Goal: Task Accomplishment & Management: Manage account settings

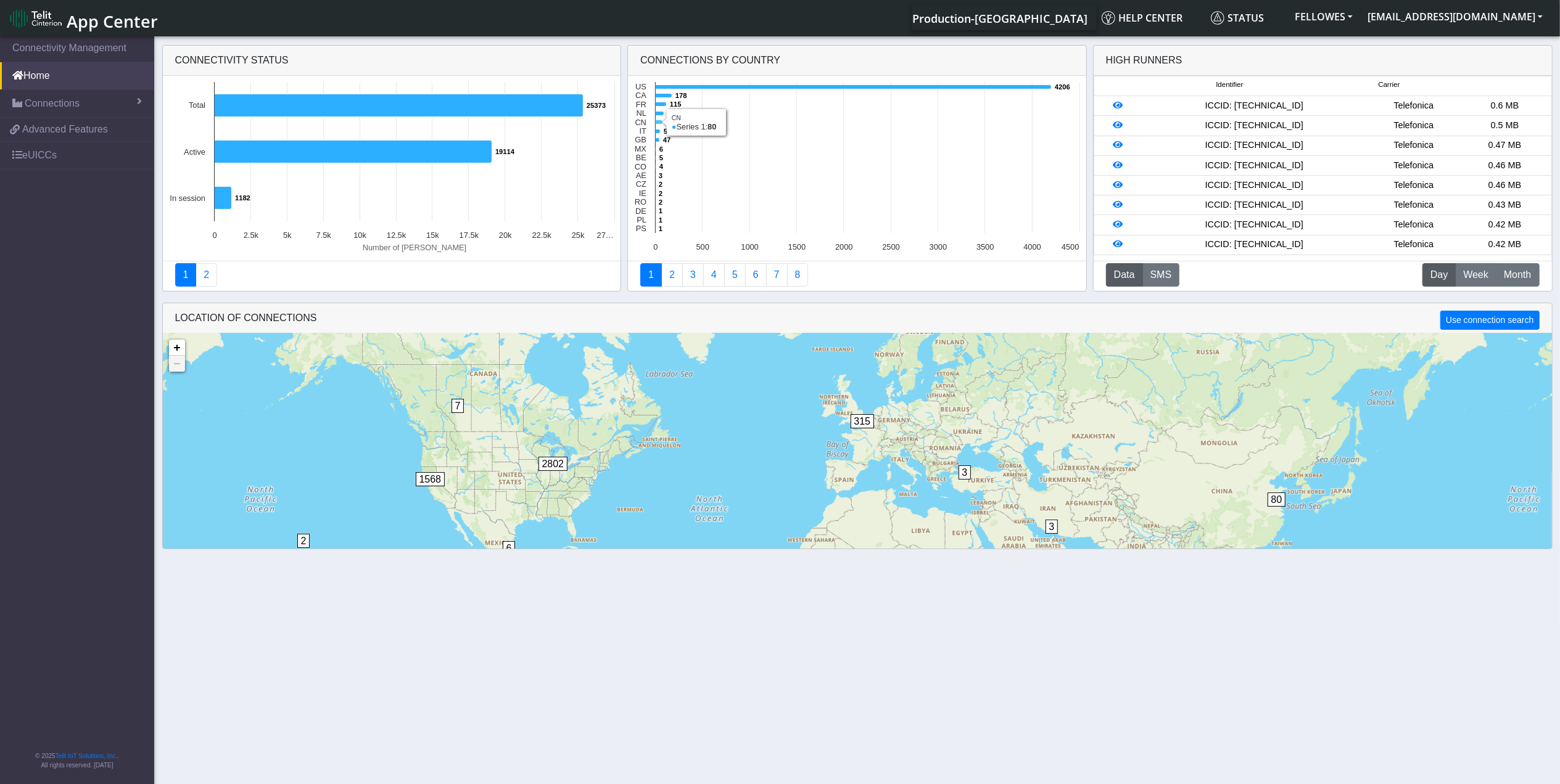
click at [660, 120] on icon at bounding box center [660, 122] width 8 height 4
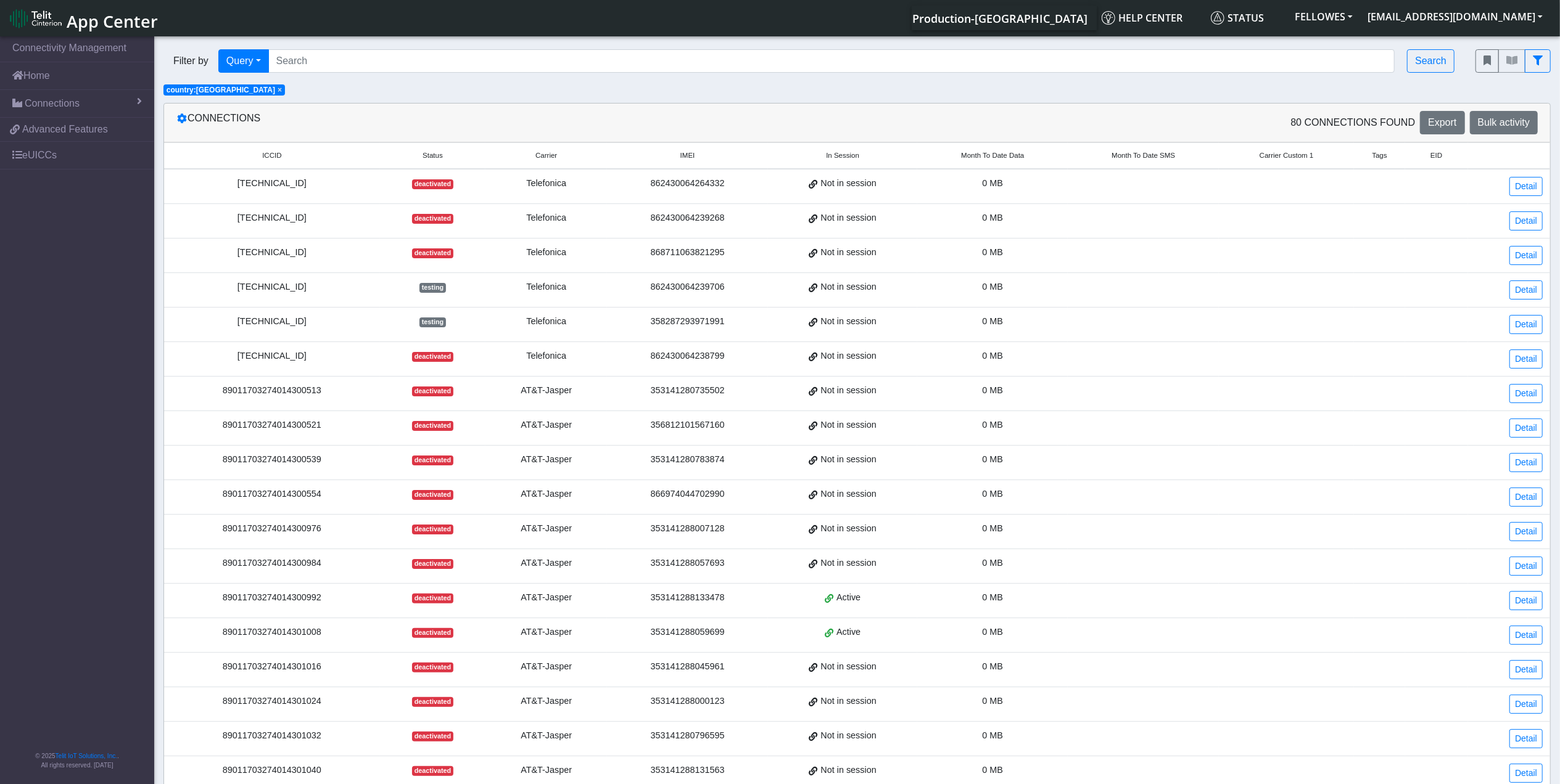
click at [998, 151] on span "Month To Date Data" at bounding box center [992, 156] width 63 height 10
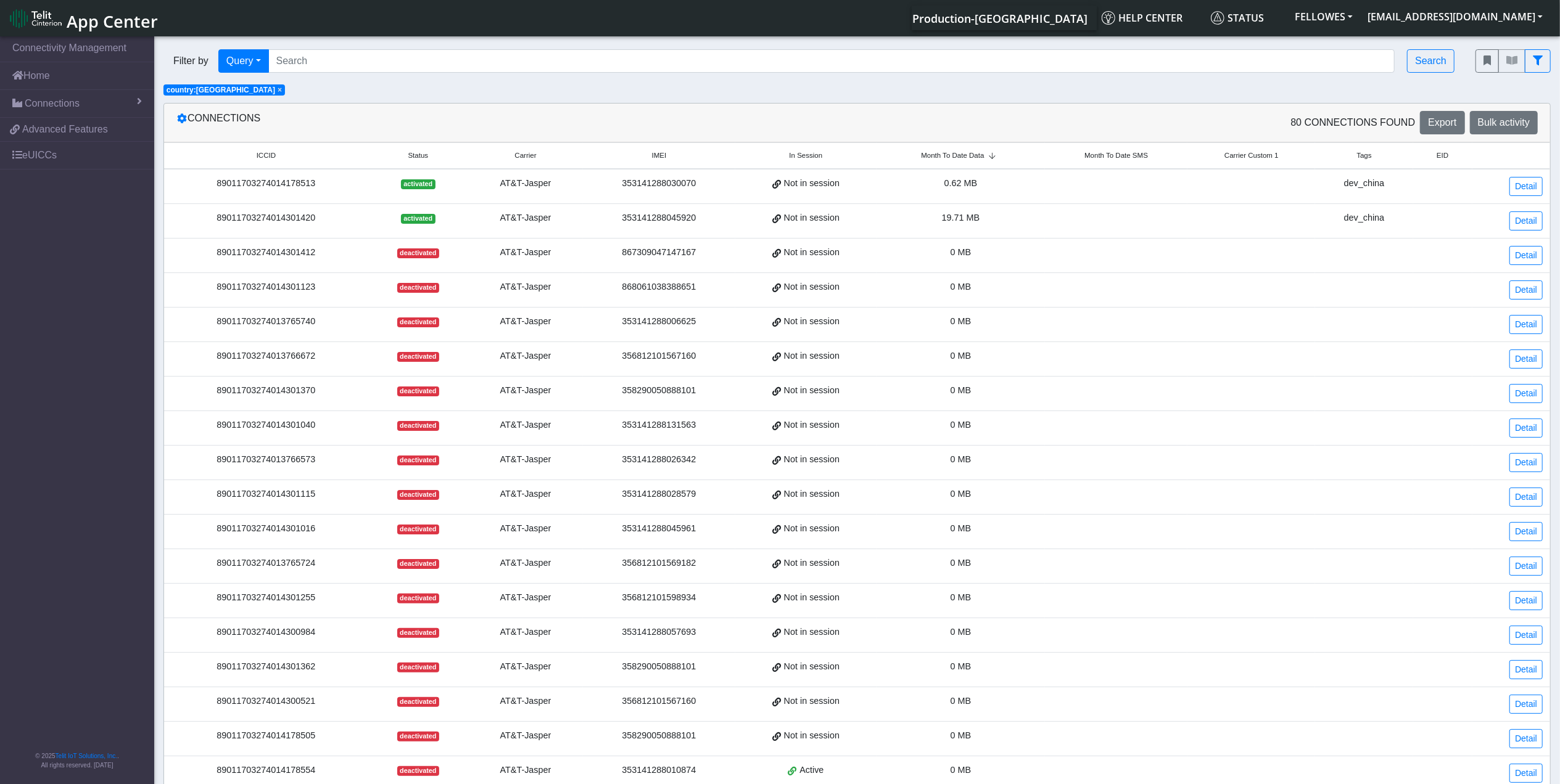
click at [981, 149] on th "Month To Date Data" at bounding box center [960, 156] width 168 height 27
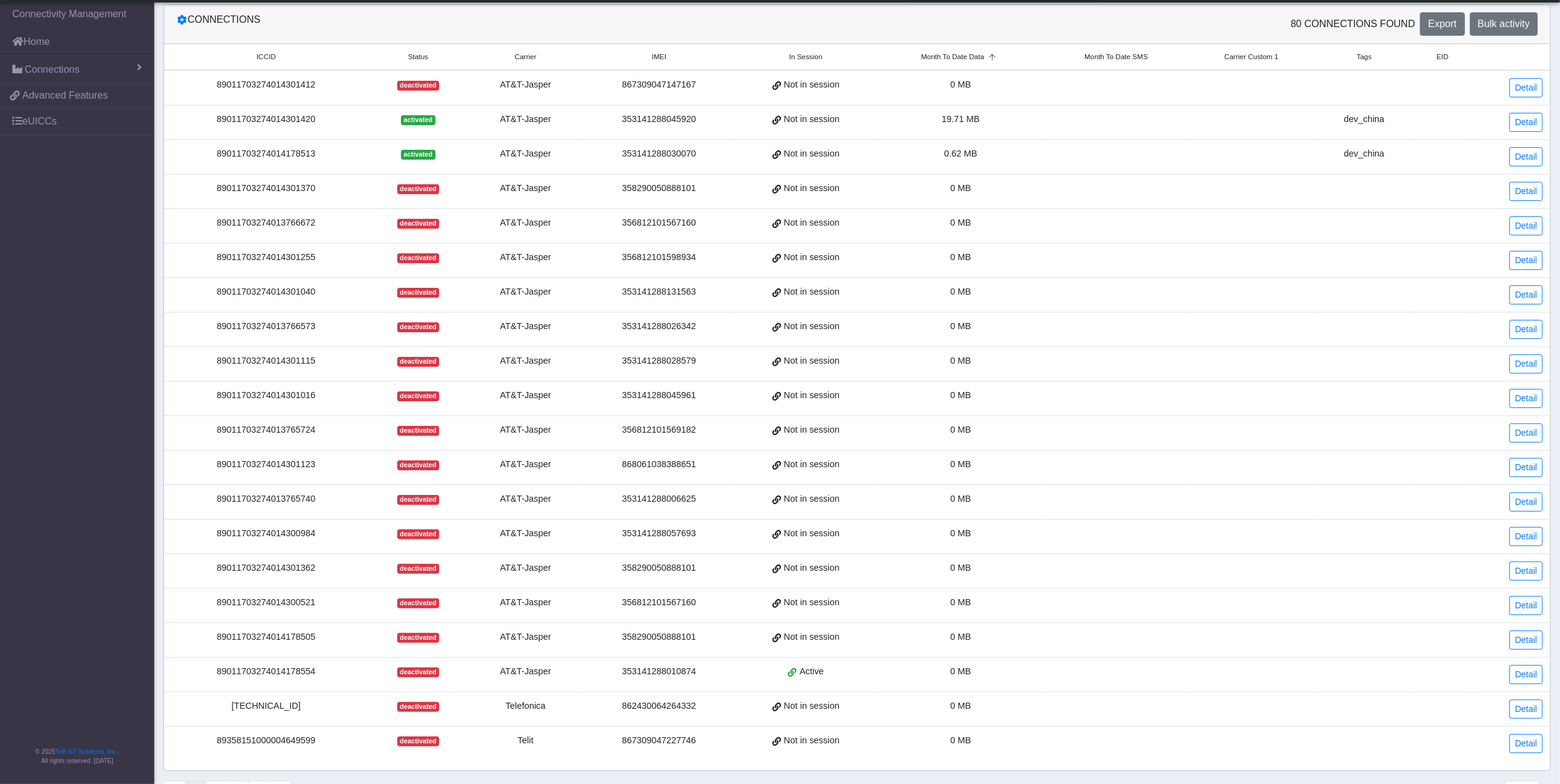
scroll to position [119, 0]
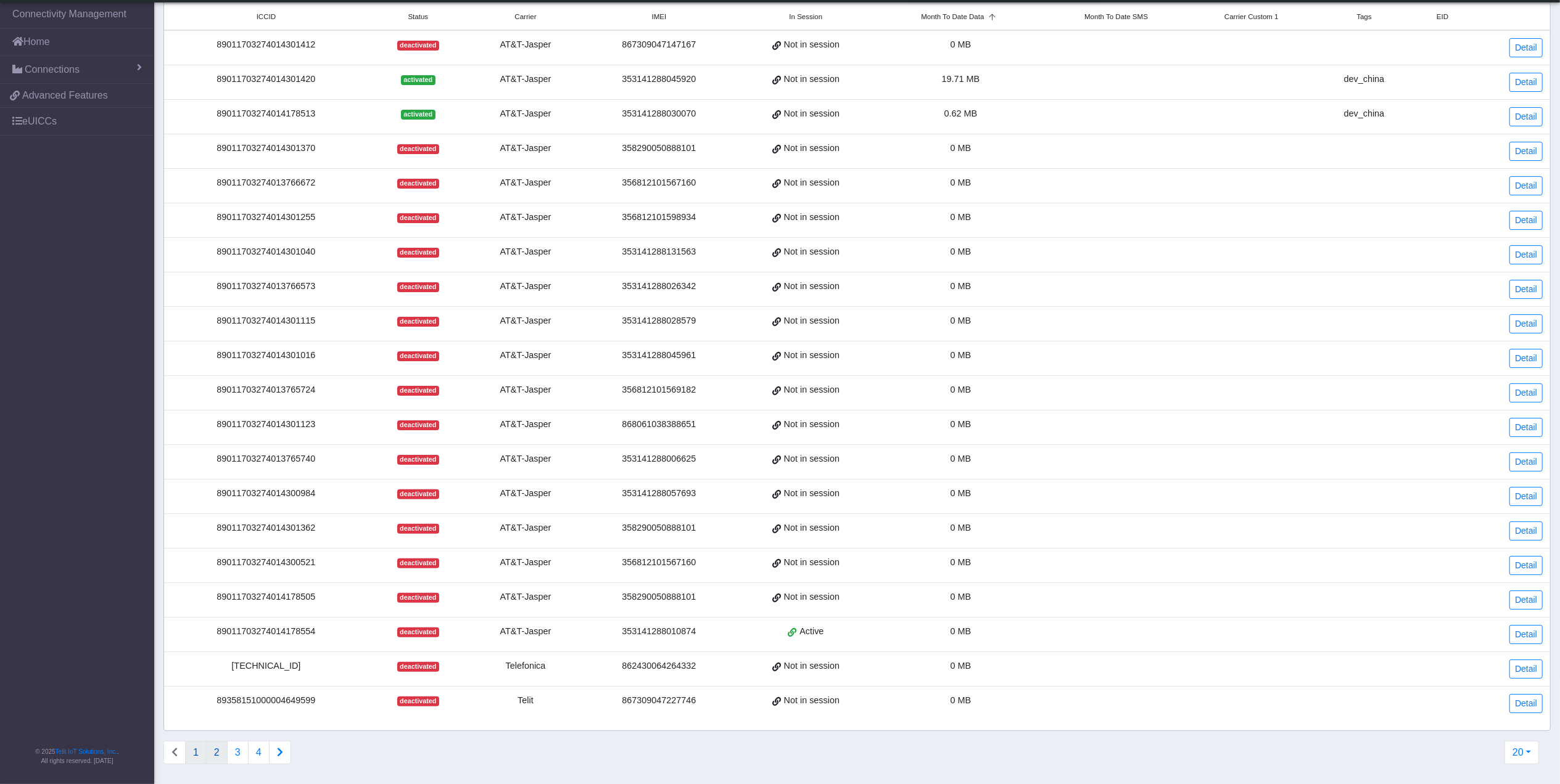
click at [223, 758] on button "2" at bounding box center [217, 752] width 22 height 23
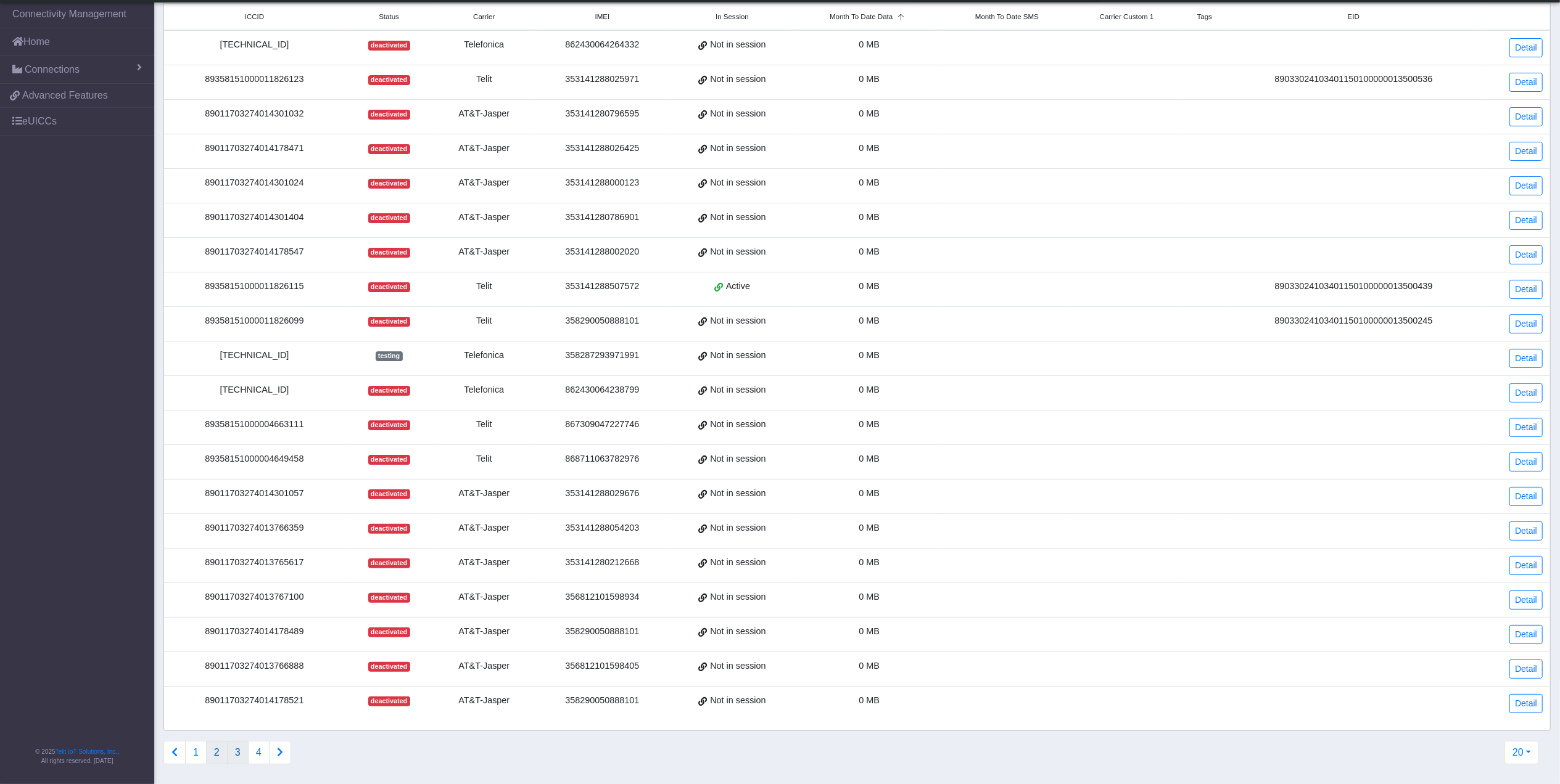
click at [239, 750] on button "3" at bounding box center [237, 752] width 22 height 23
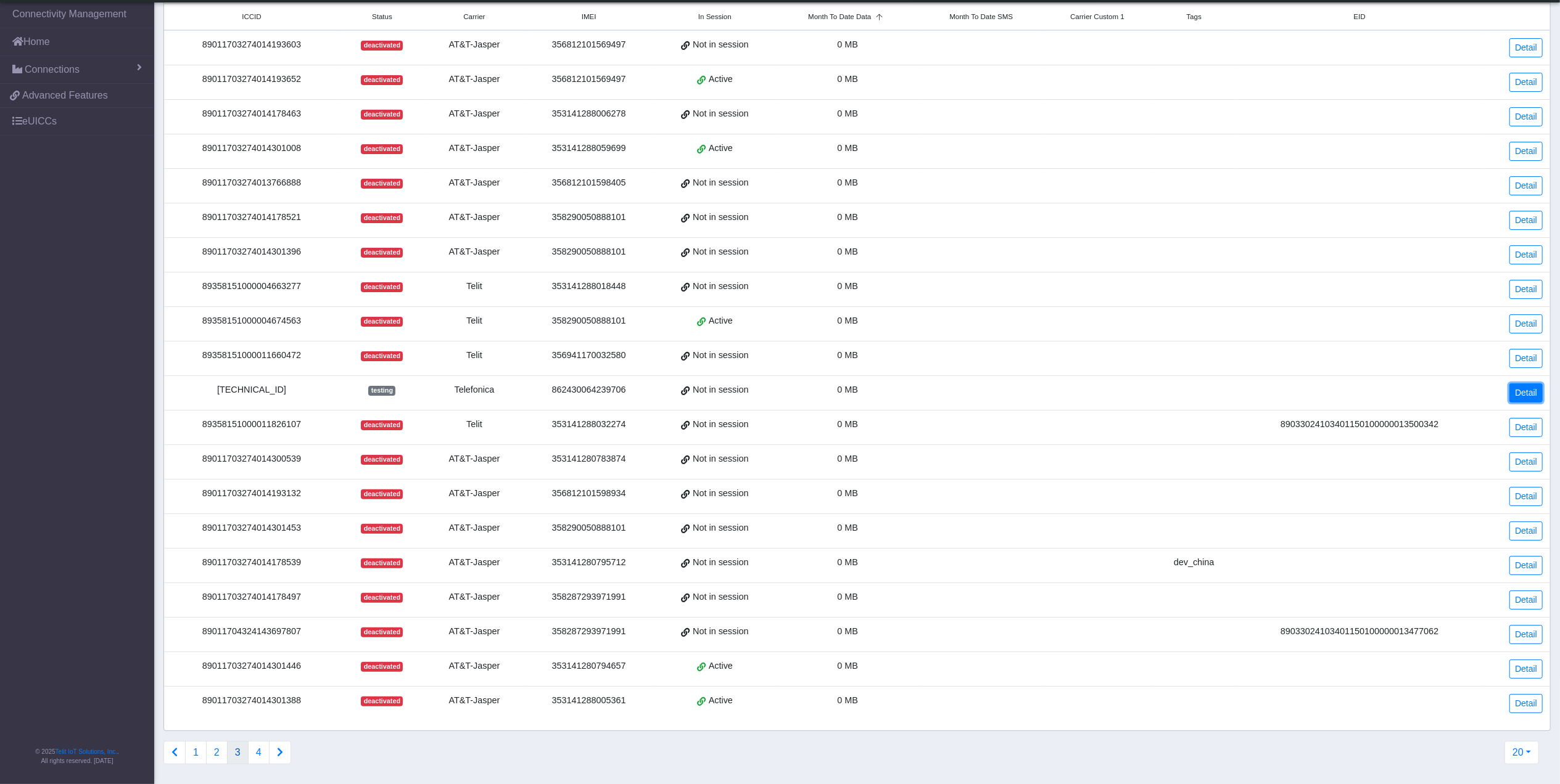
click at [1526, 384] on link "Detail" at bounding box center [1526, 393] width 33 height 19
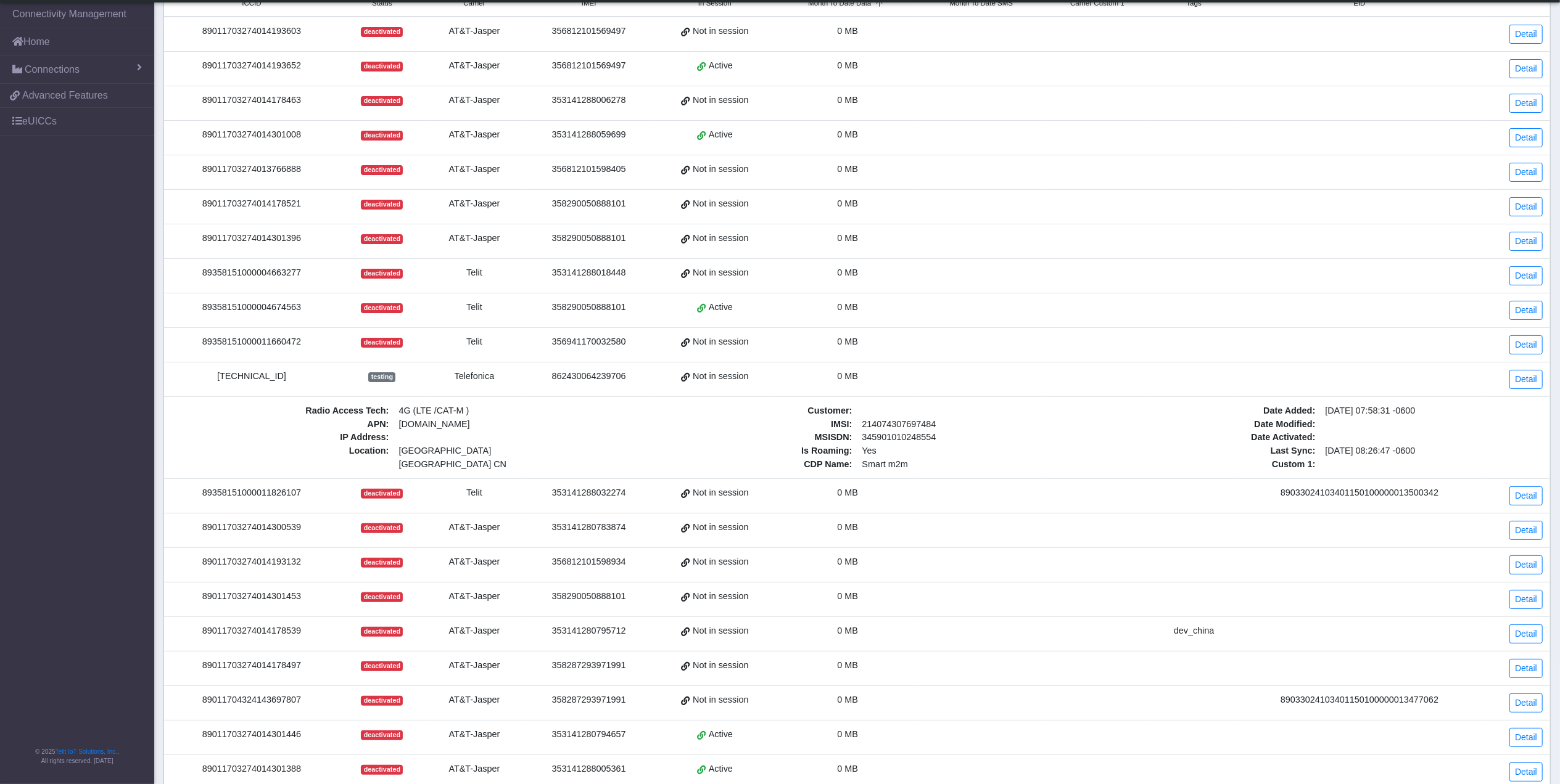
click at [257, 373] on td "8934071500003382434" at bounding box center [251, 379] width 175 height 35
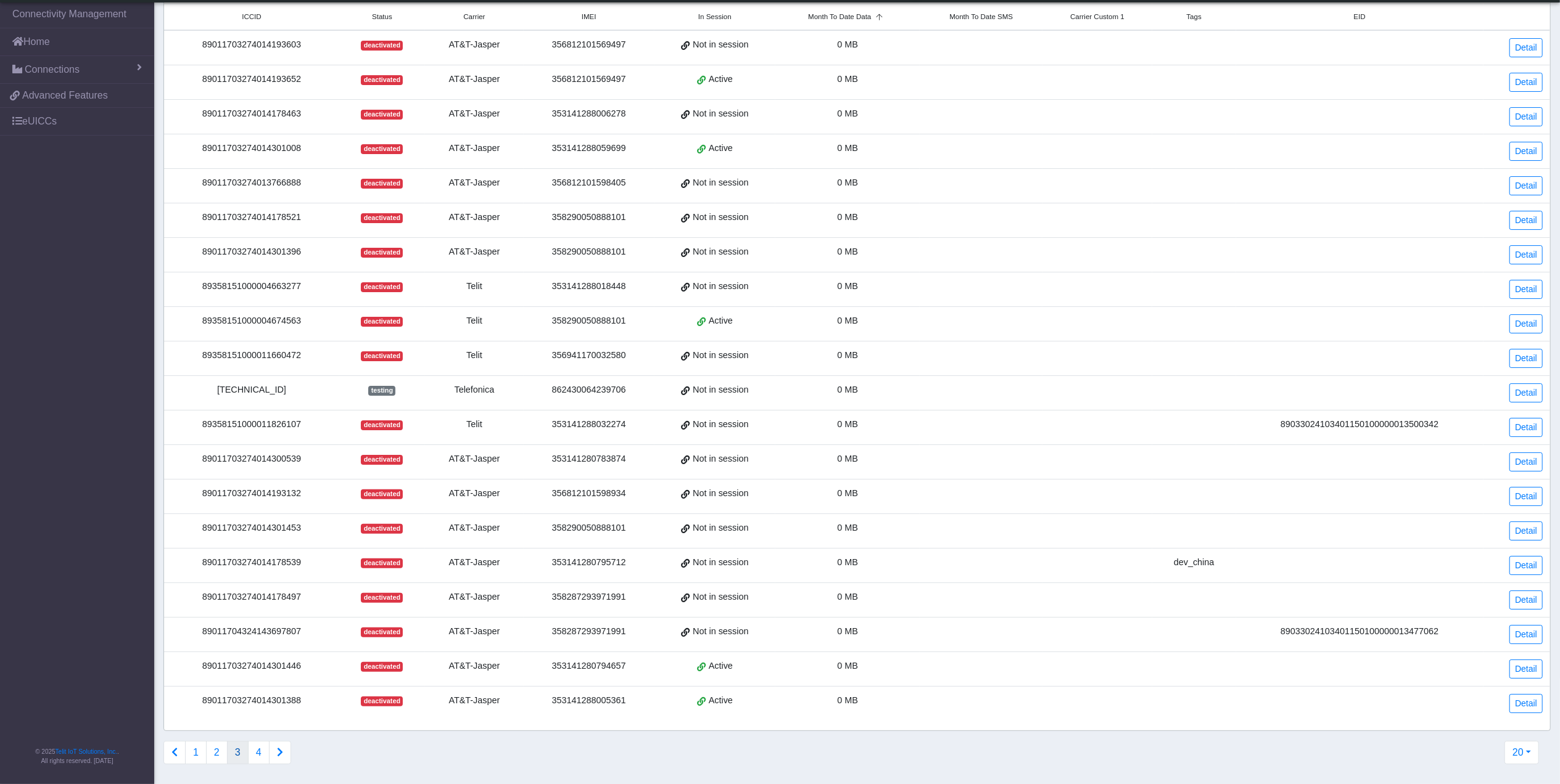
click at [257, 384] on div "8934071500003382434" at bounding box center [251, 391] width 160 height 14
copy div "8934071500003382434"
click at [87, 103] on span "Advanced Features" at bounding box center [65, 95] width 86 height 15
click at [255, 751] on button "4" at bounding box center [258, 752] width 22 height 23
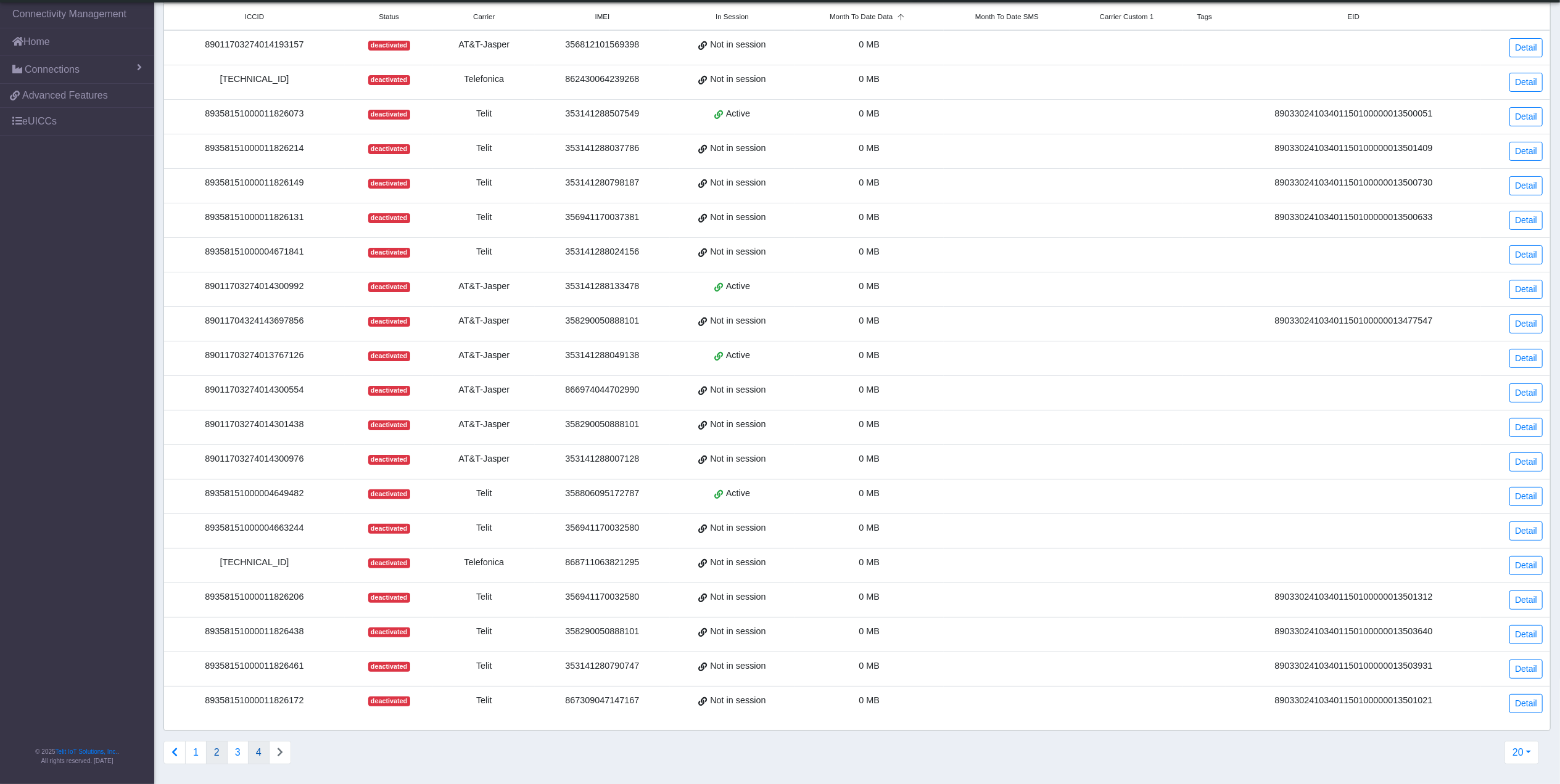
click at [218, 755] on button "2" at bounding box center [217, 752] width 22 height 23
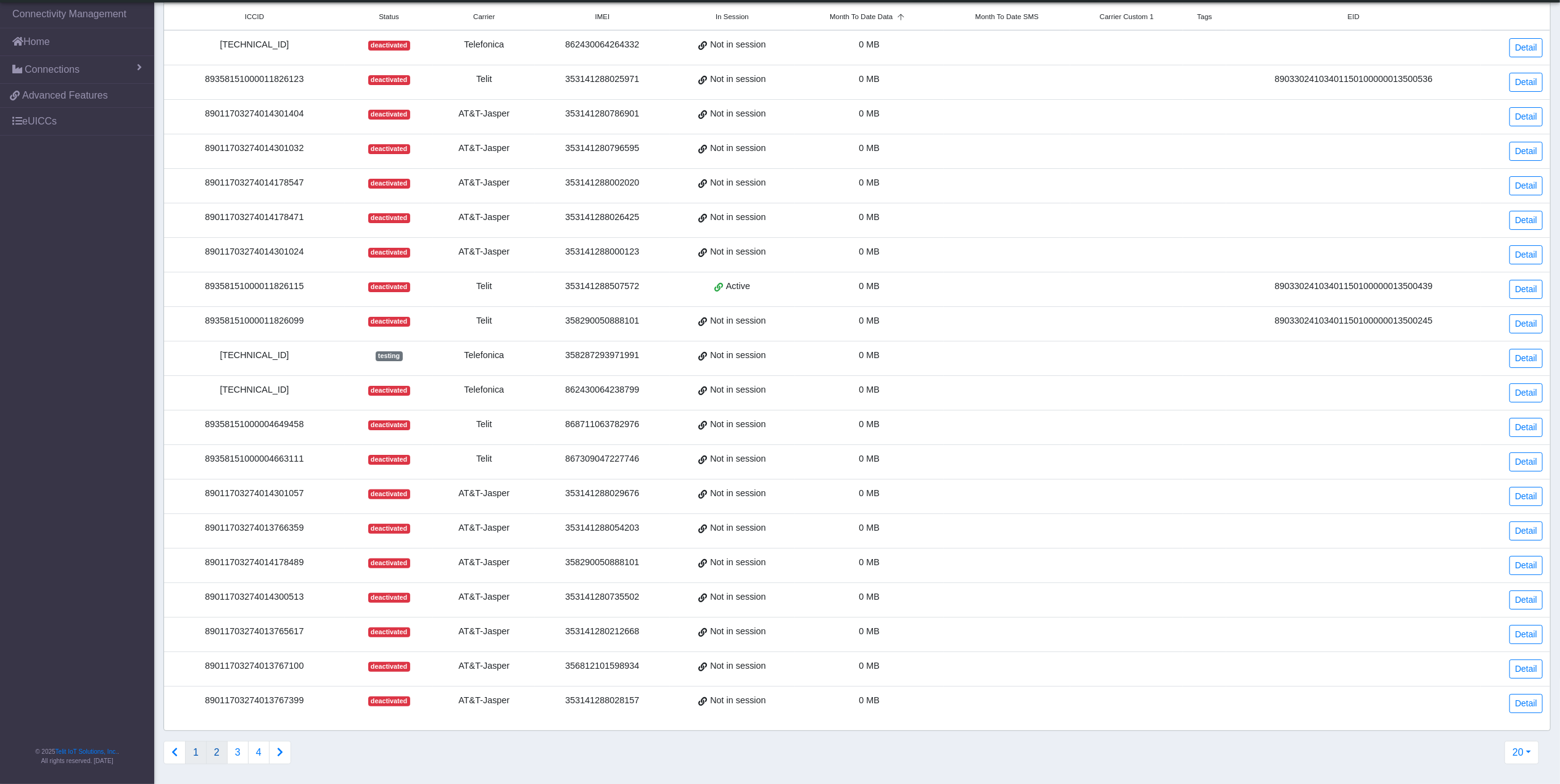
click at [200, 752] on button "1" at bounding box center [196, 752] width 22 height 23
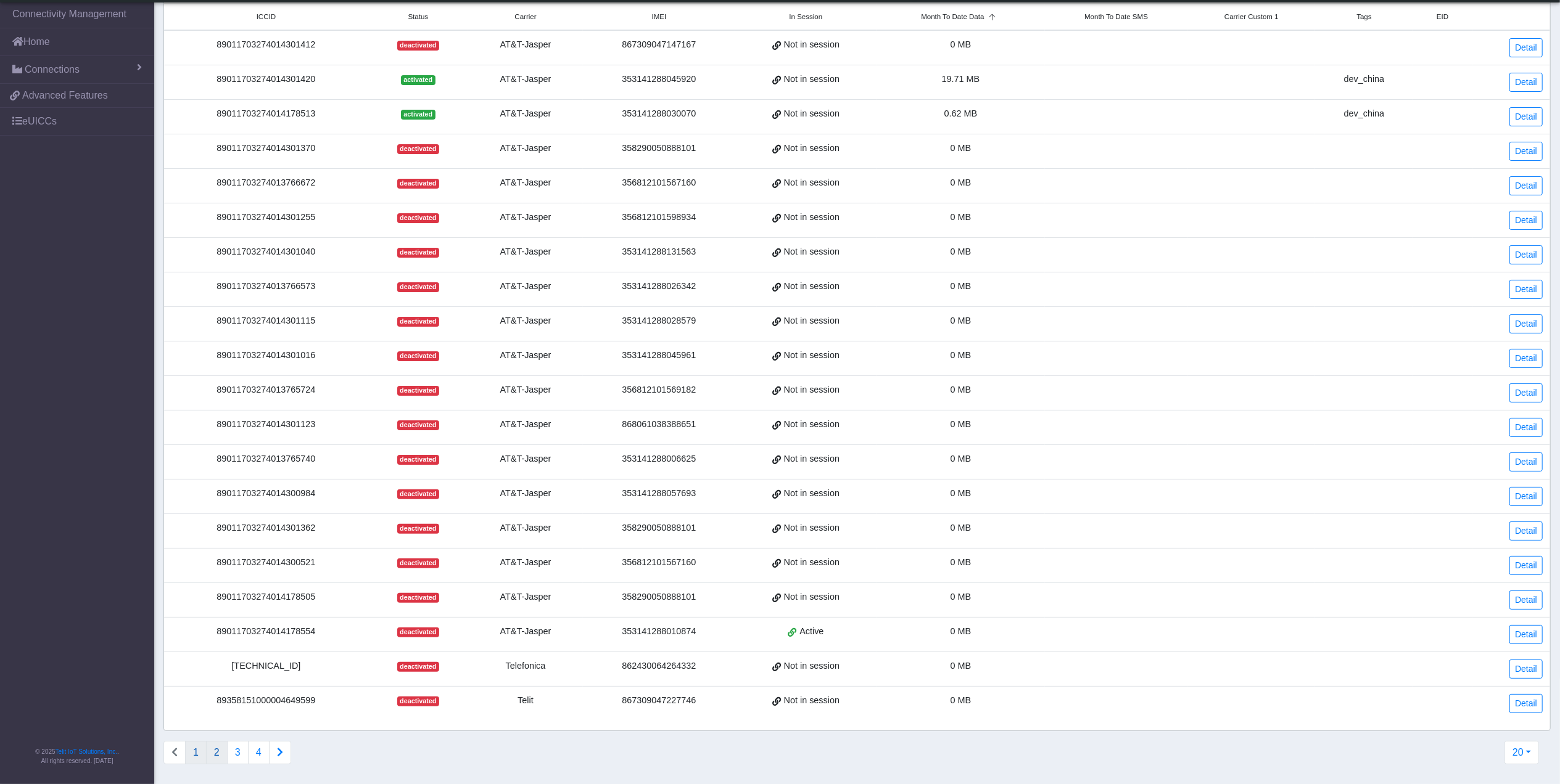
click at [222, 753] on button "2" at bounding box center [217, 752] width 22 height 23
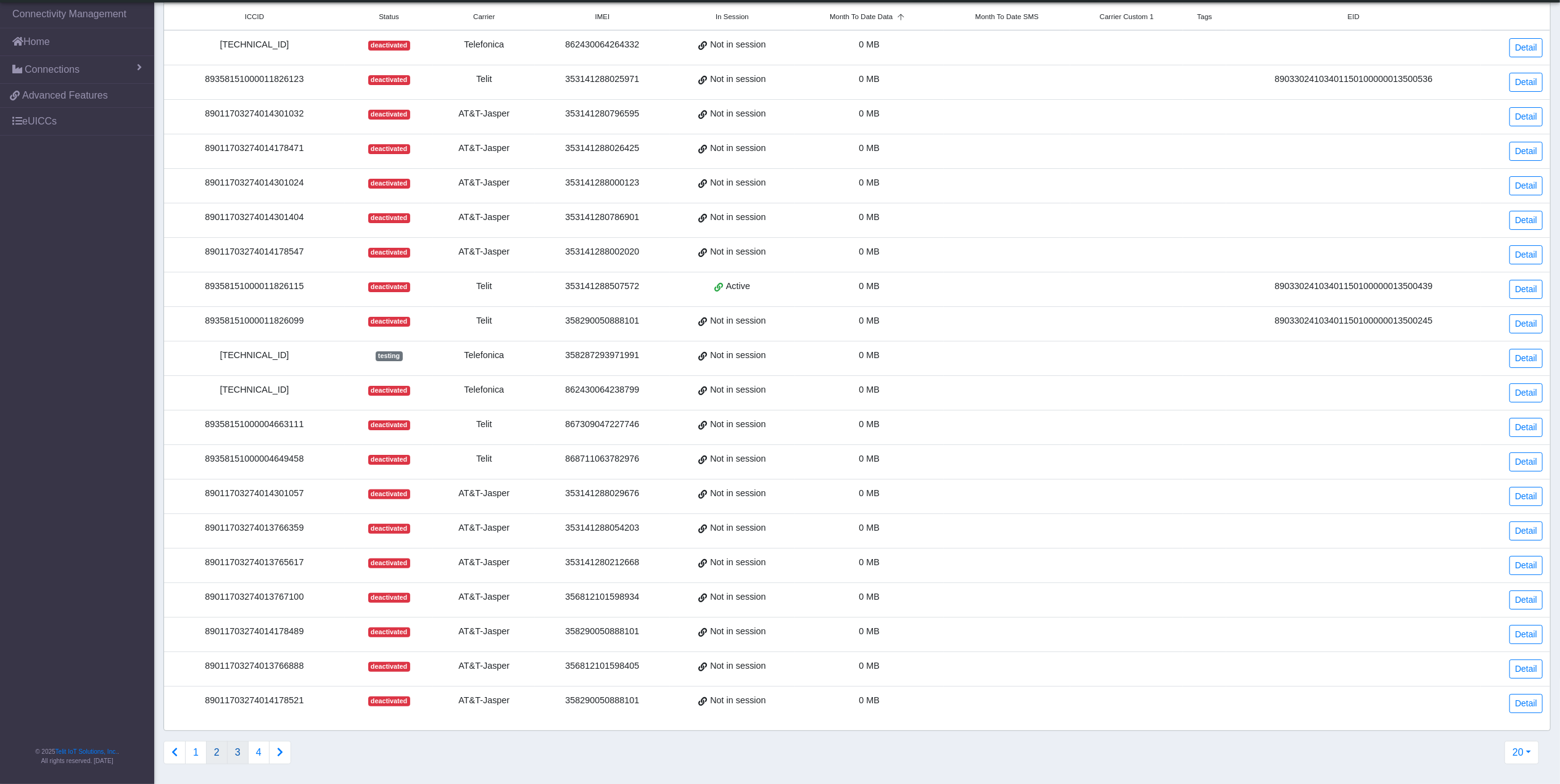
click at [243, 761] on button "3" at bounding box center [237, 752] width 22 height 23
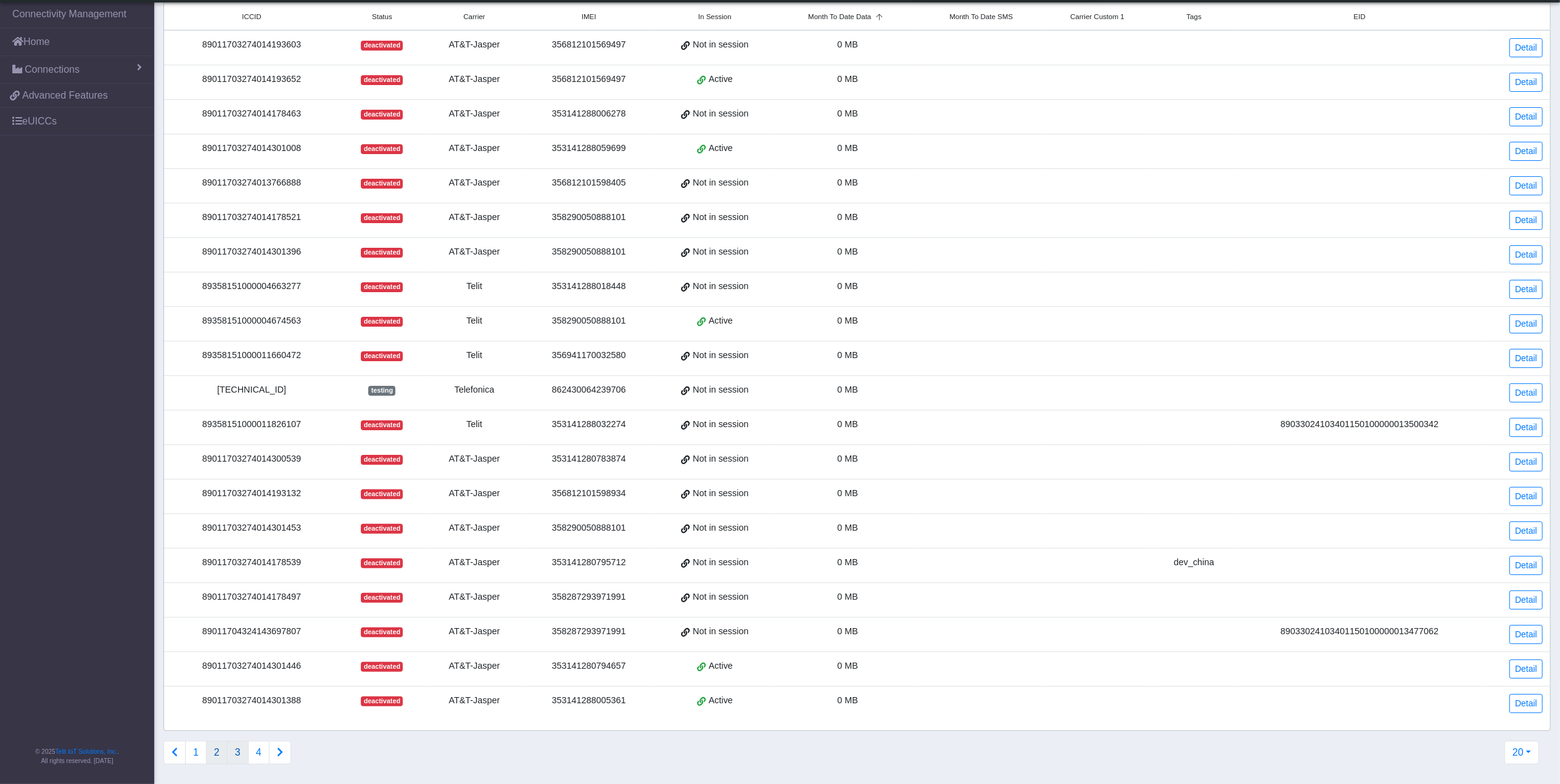
click at [224, 758] on button "2" at bounding box center [217, 752] width 22 height 23
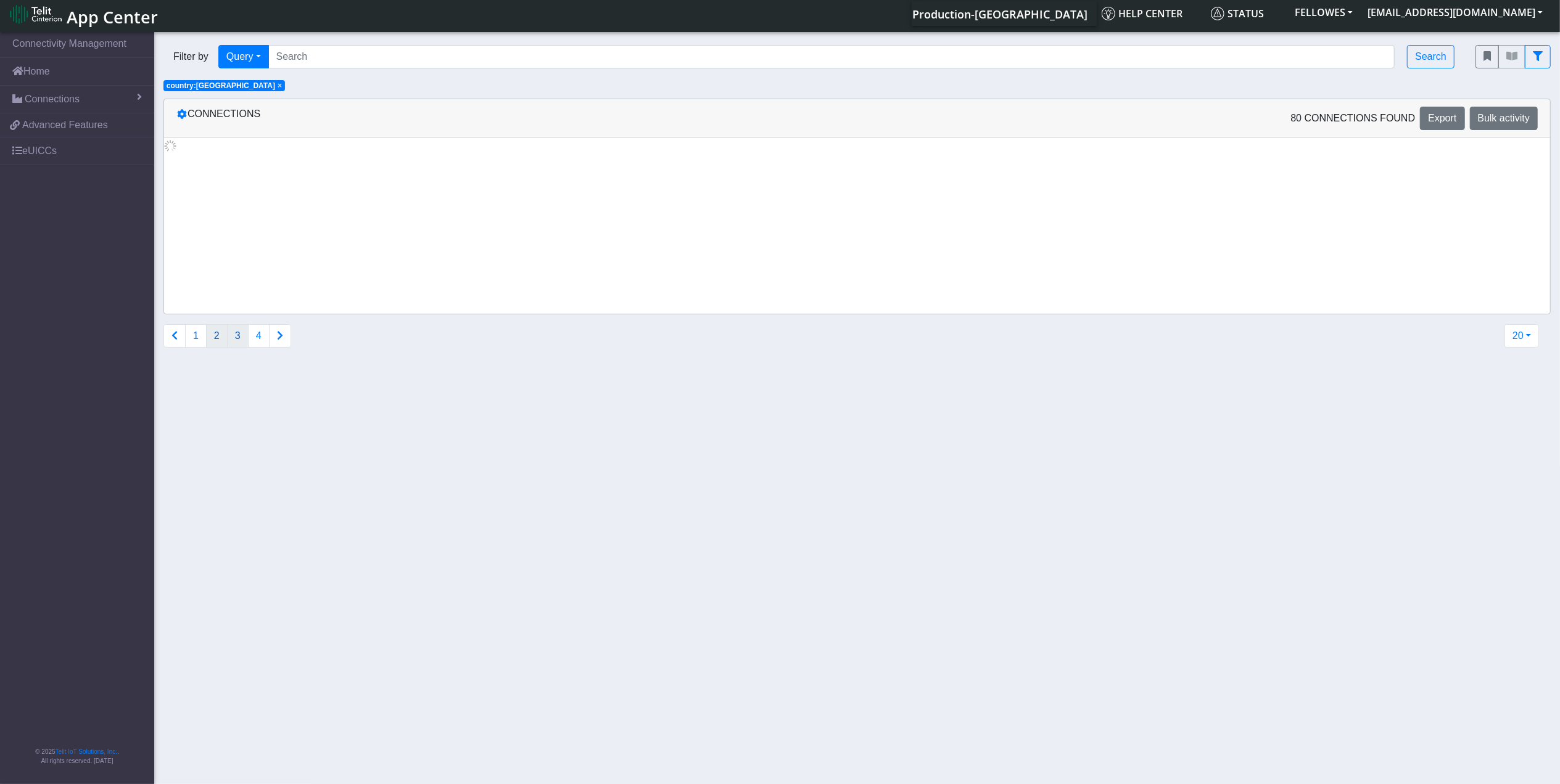
scroll to position [0, 0]
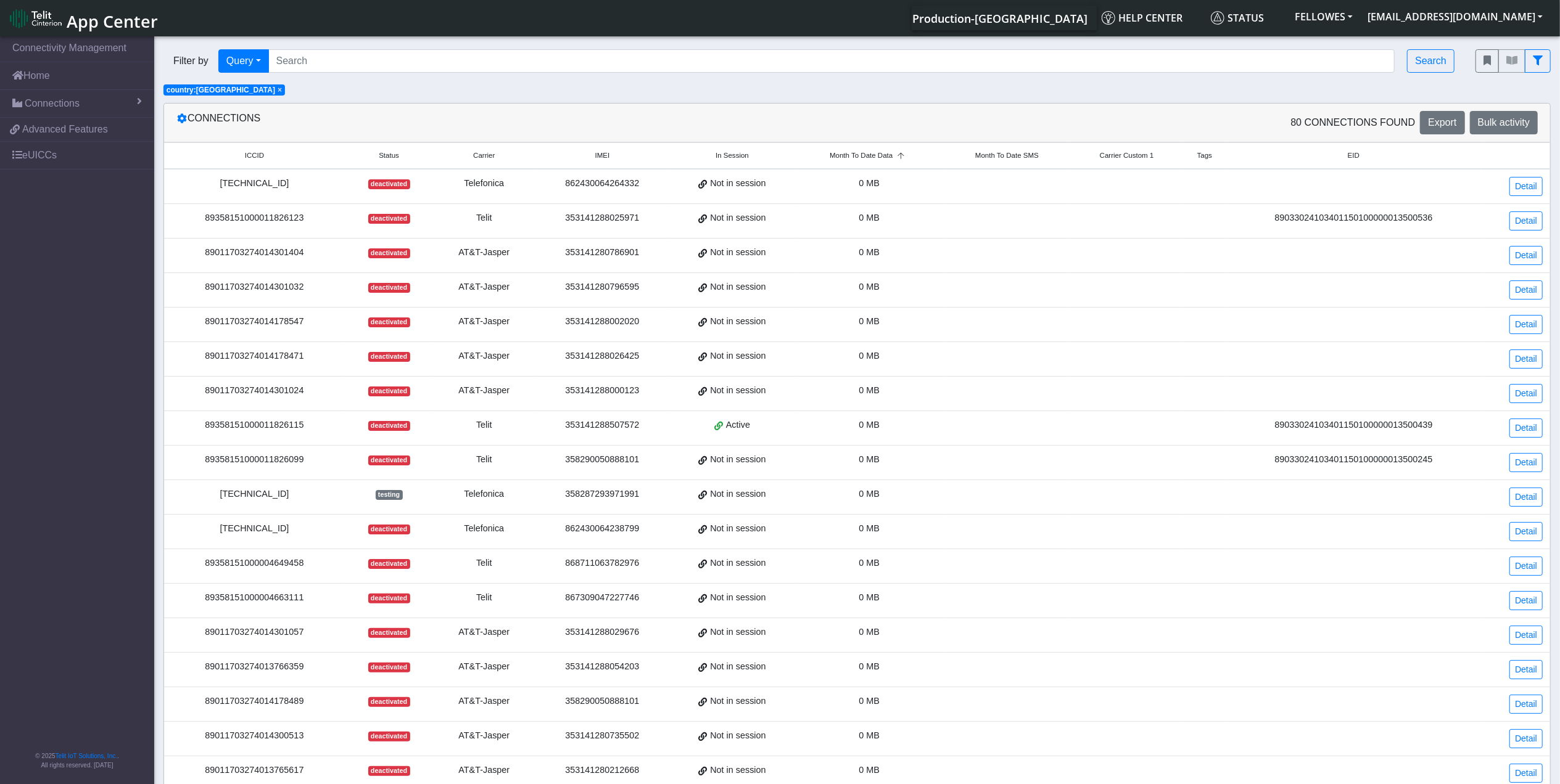
click at [257, 502] on div "8934071500003382541" at bounding box center [254, 495] width 166 height 14
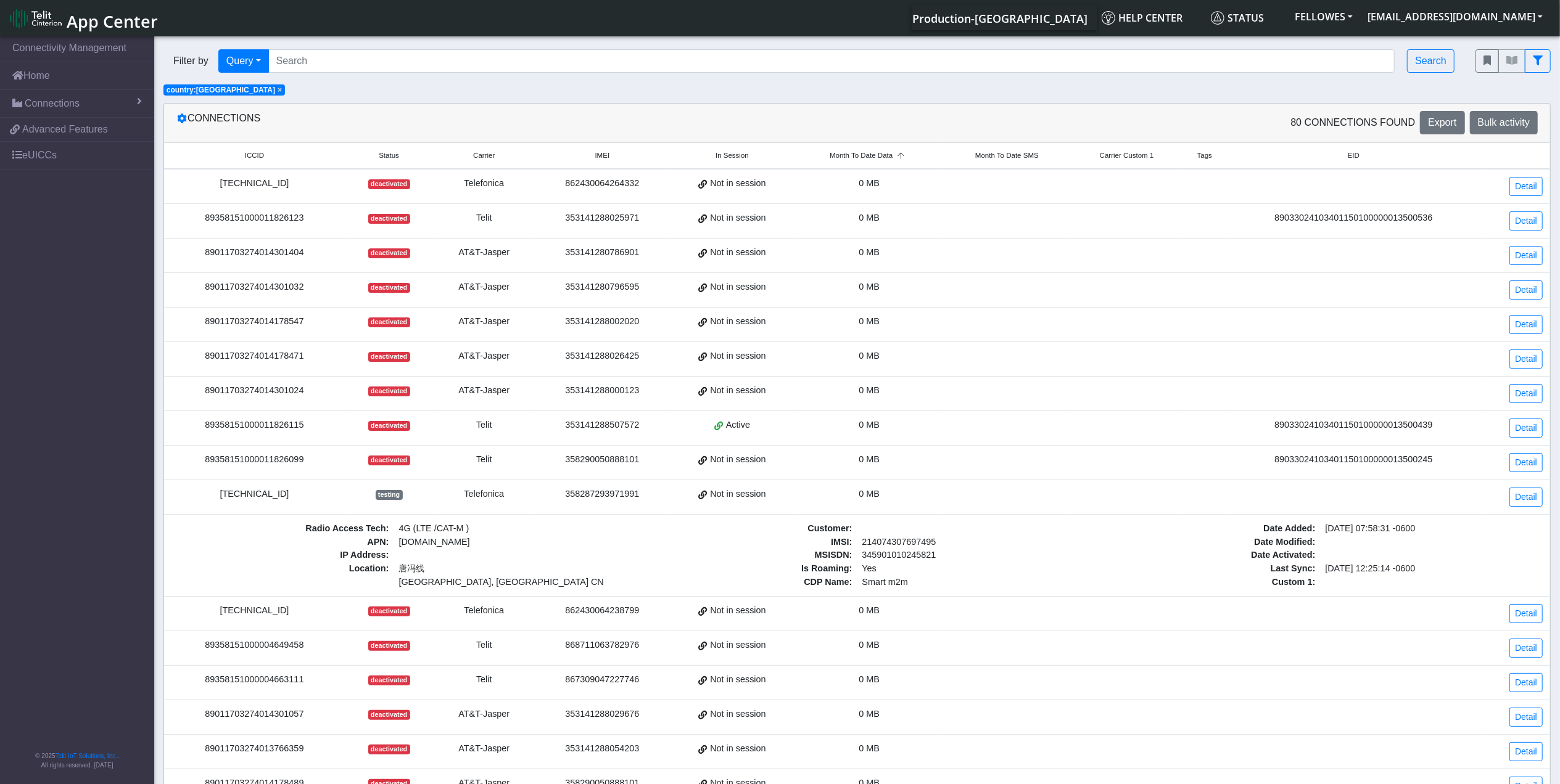
click at [257, 502] on div "8934071500003382541" at bounding box center [254, 495] width 166 height 14
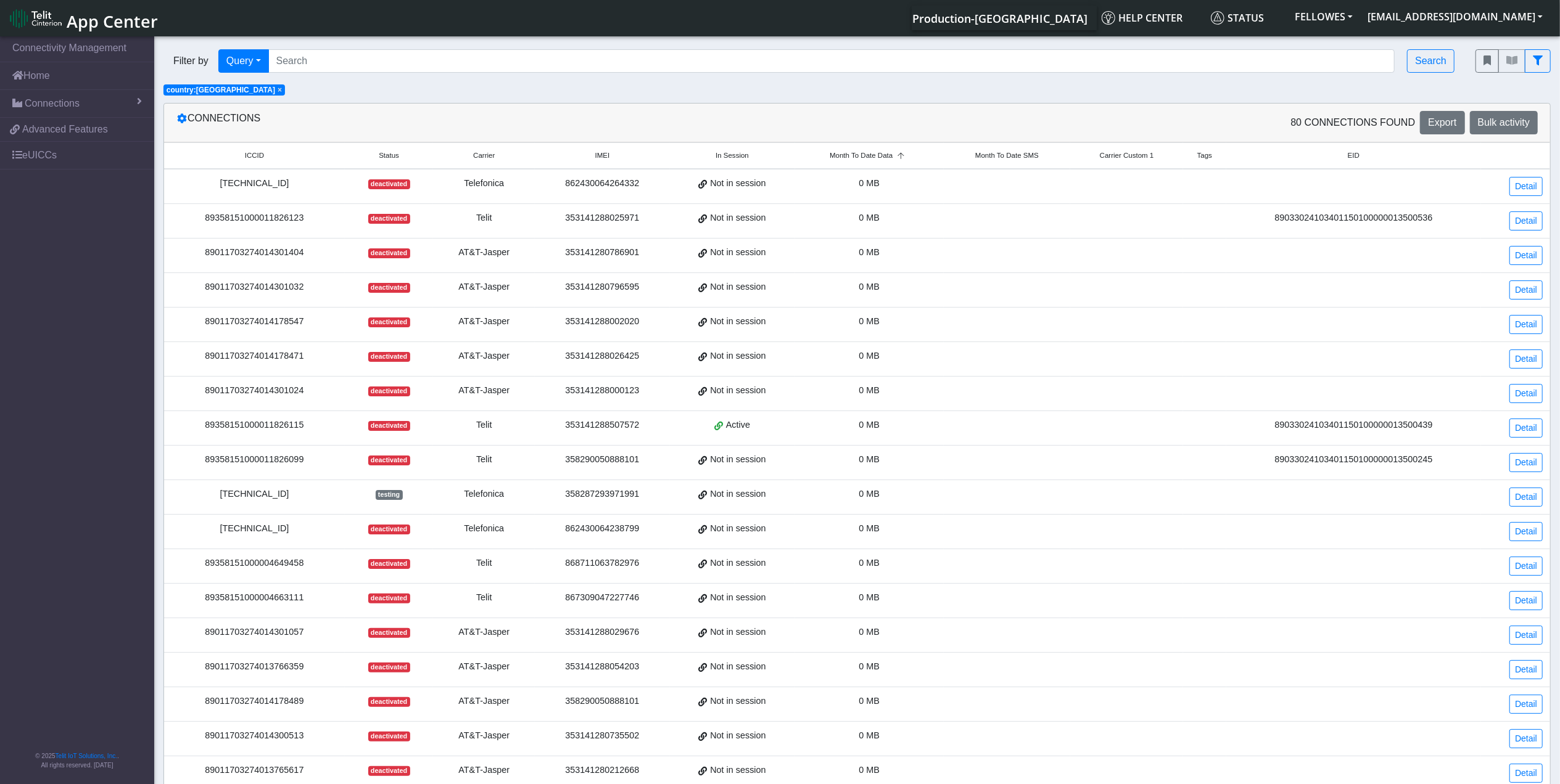
copy div "8934071500003382541"
click at [76, 129] on span "Advanced Features" at bounding box center [65, 129] width 86 height 15
click at [44, 76] on link "Home" at bounding box center [77, 75] width 154 height 27
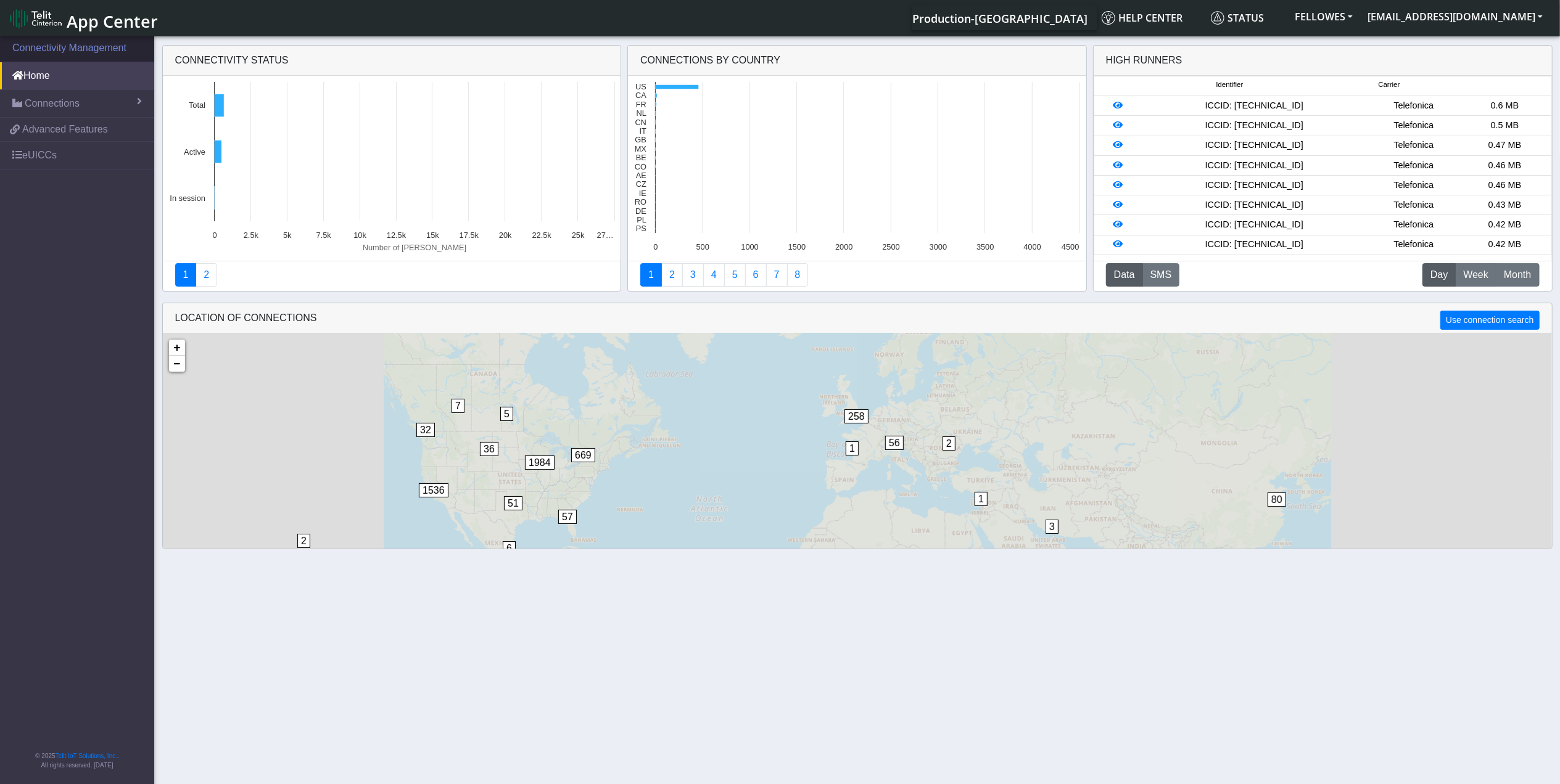
click at [62, 45] on link "Connectivity Management" at bounding box center [77, 48] width 154 height 27
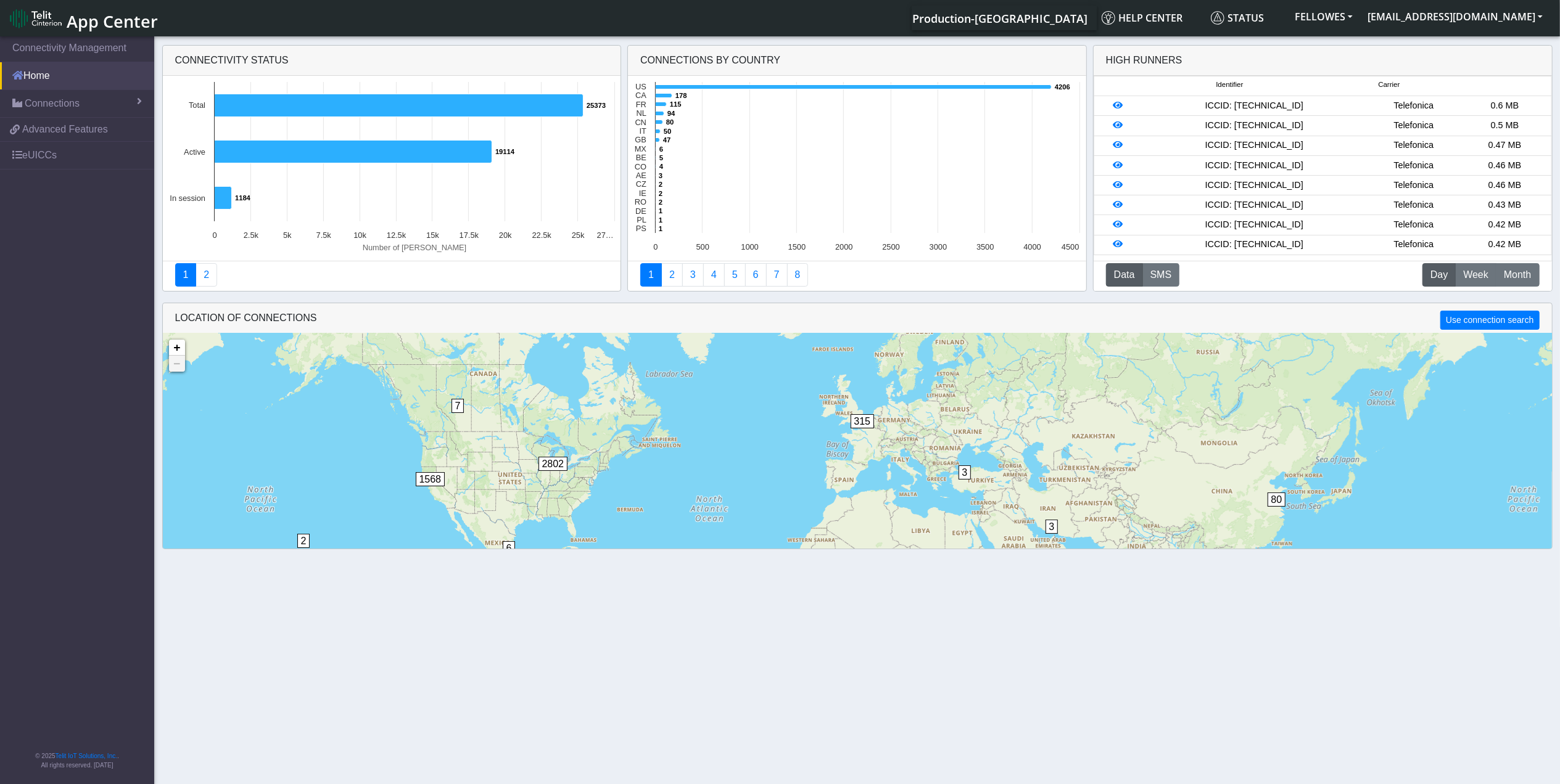
click at [70, 68] on link "Home" at bounding box center [77, 75] width 154 height 27
click at [684, 87] on icon at bounding box center [854, 87] width 396 height 4
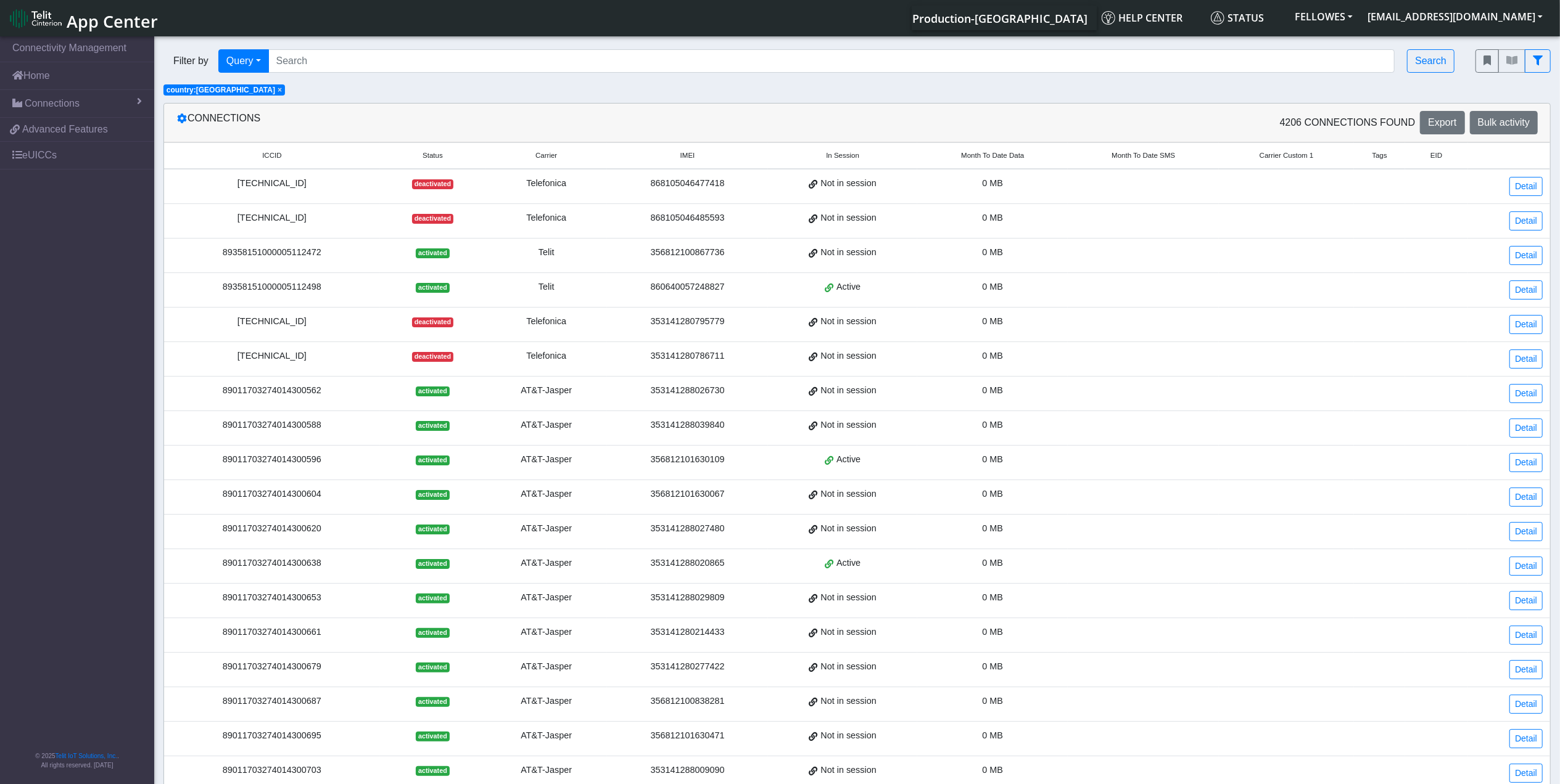
click at [973, 151] on th "Month To Date Data" at bounding box center [992, 156] width 151 height 27
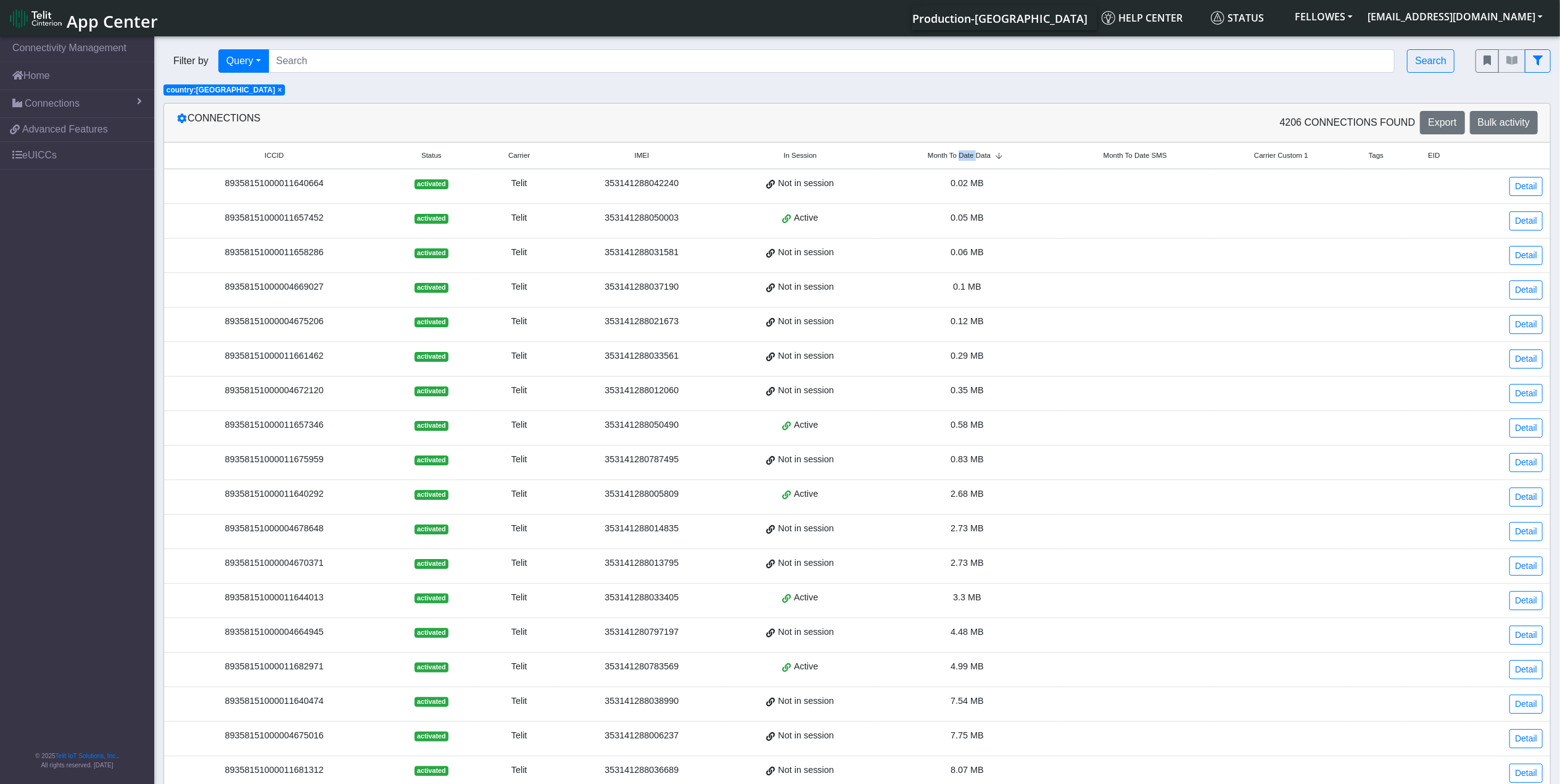
click at [973, 151] on th "Month To Date Data" at bounding box center [966, 156] width 181 height 27
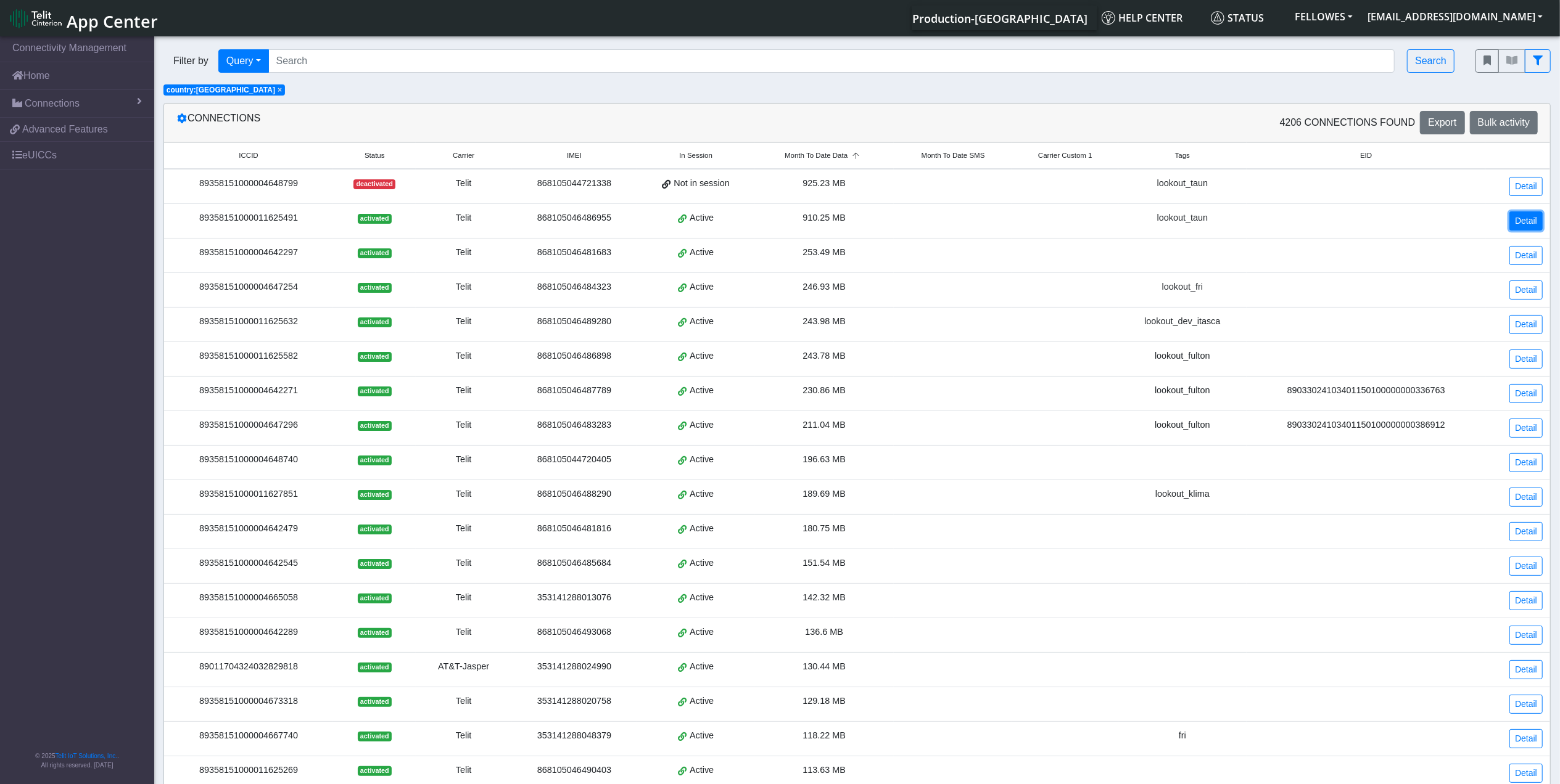
click at [1523, 224] on link "Detail" at bounding box center [1526, 221] width 33 height 19
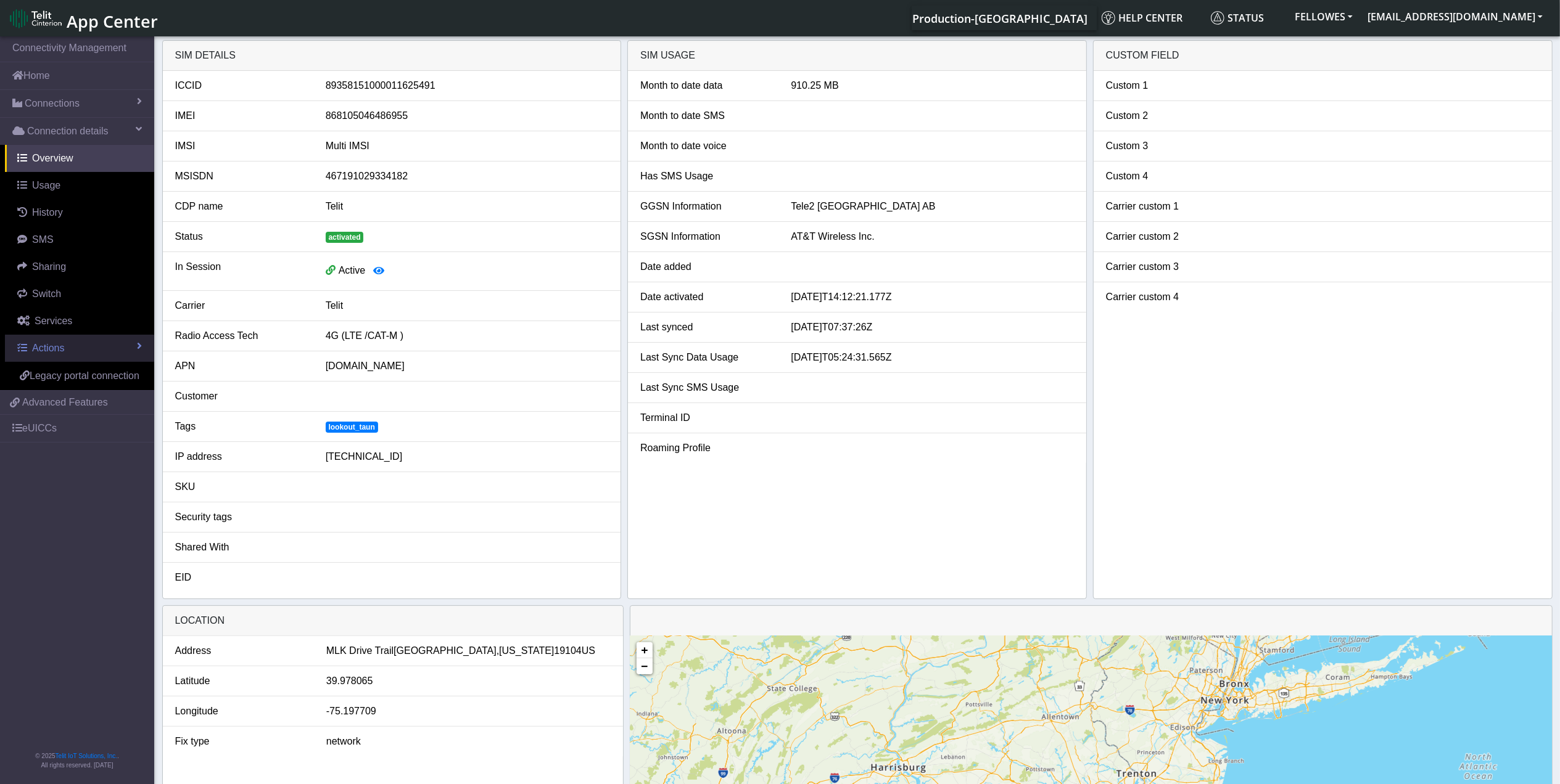
click at [84, 343] on link "Actions" at bounding box center [80, 347] width 149 height 27
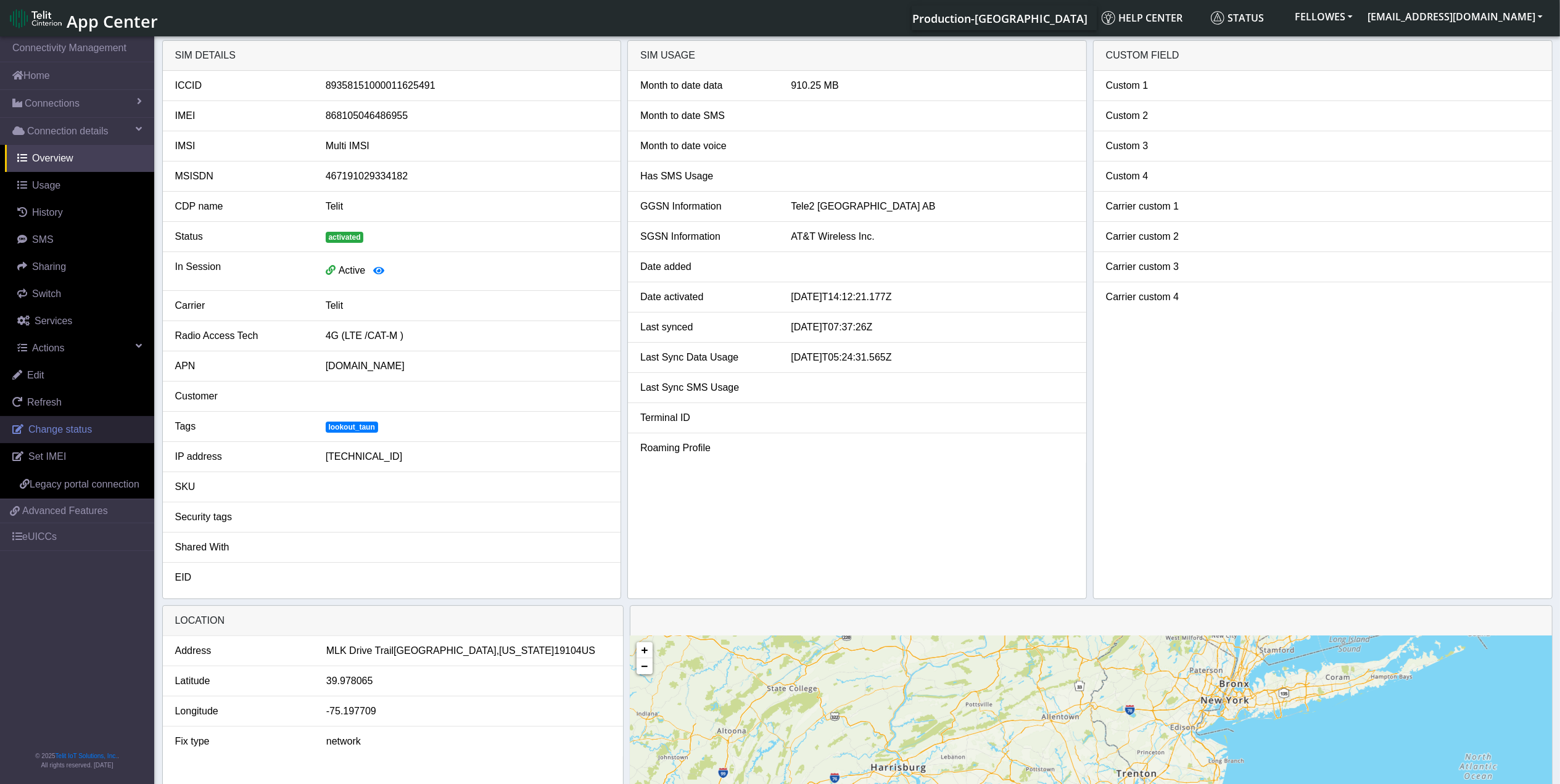
click at [93, 439] on link "Change status" at bounding box center [77, 429] width 154 height 27
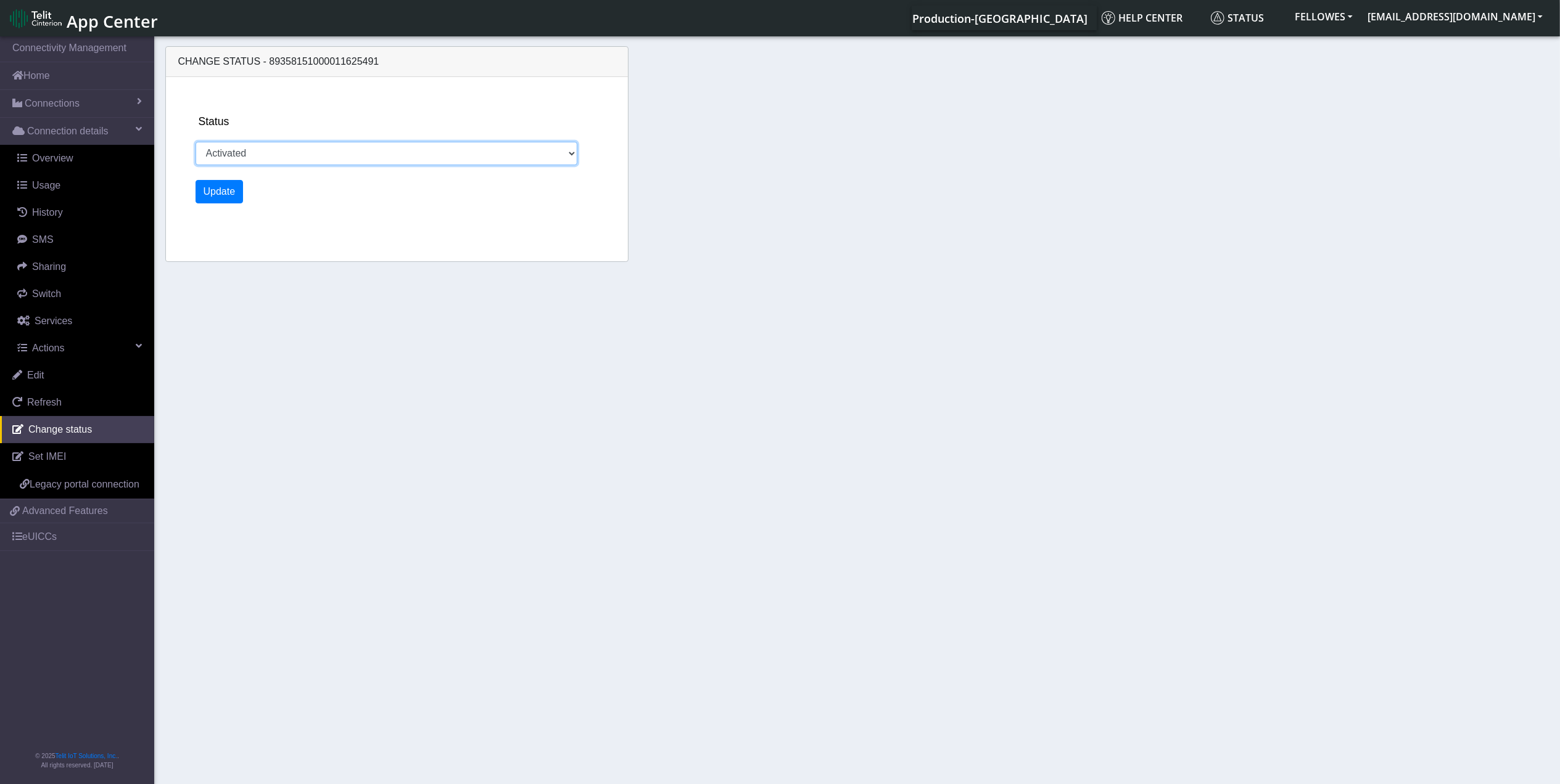
drag, startPoint x: 373, startPoint y: 155, endPoint x: 365, endPoint y: 158, distance: 8.5
click at [373, 155] on select "Activated Deactivated" at bounding box center [387, 153] width 382 height 23
click at [319, 211] on div "Status Activated Deactivated Update" at bounding box center [407, 169] width 434 height 185
click at [234, 198] on button "Update" at bounding box center [220, 191] width 49 height 23
click at [271, 158] on select "Activated Deactivated" at bounding box center [387, 153] width 382 height 23
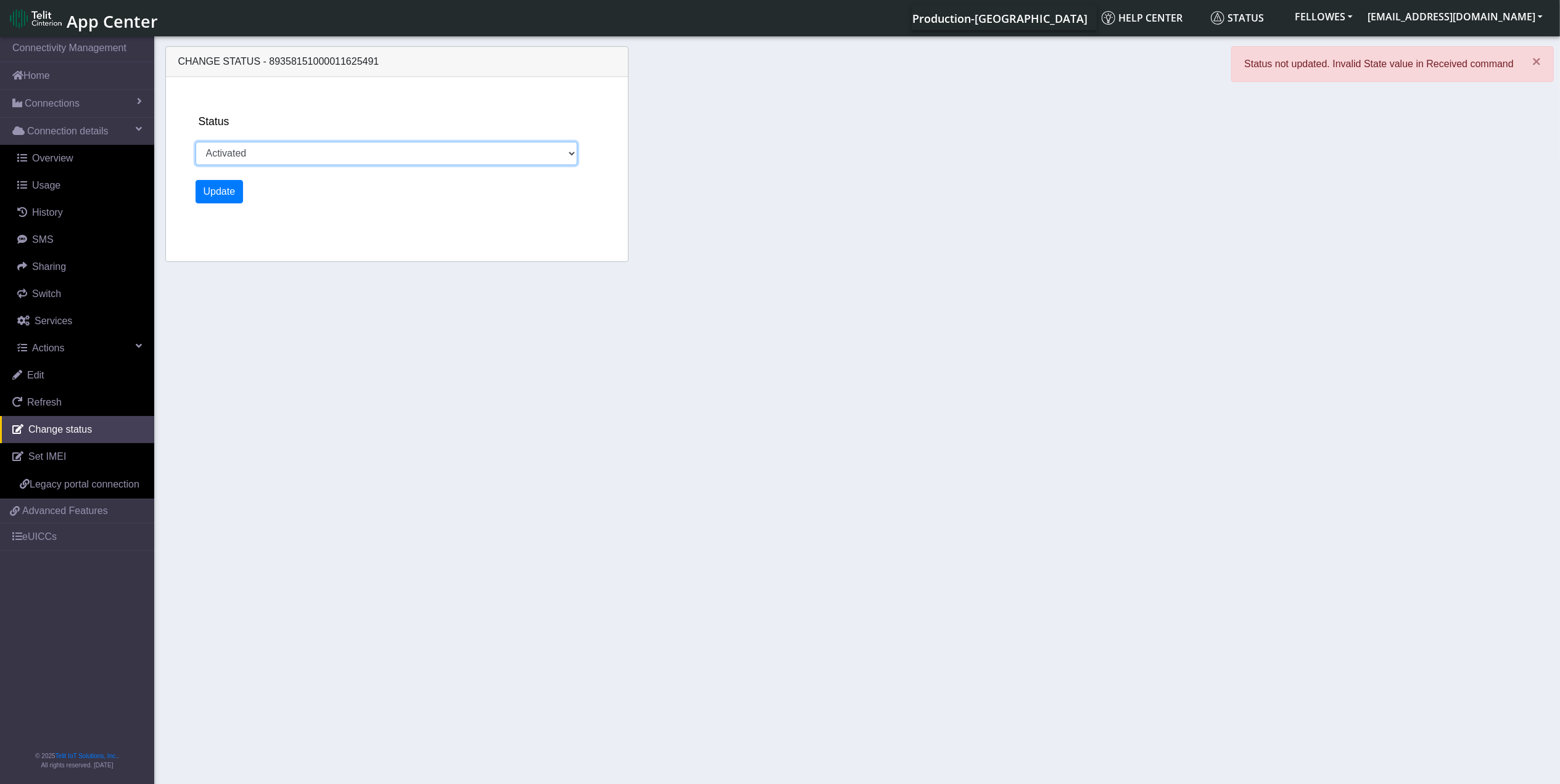
select select "deactivated"
click at [196, 142] on select "Activated Deactivated" at bounding box center [387, 153] width 382 height 23
click at [211, 180] on button "Update" at bounding box center [220, 191] width 49 height 23
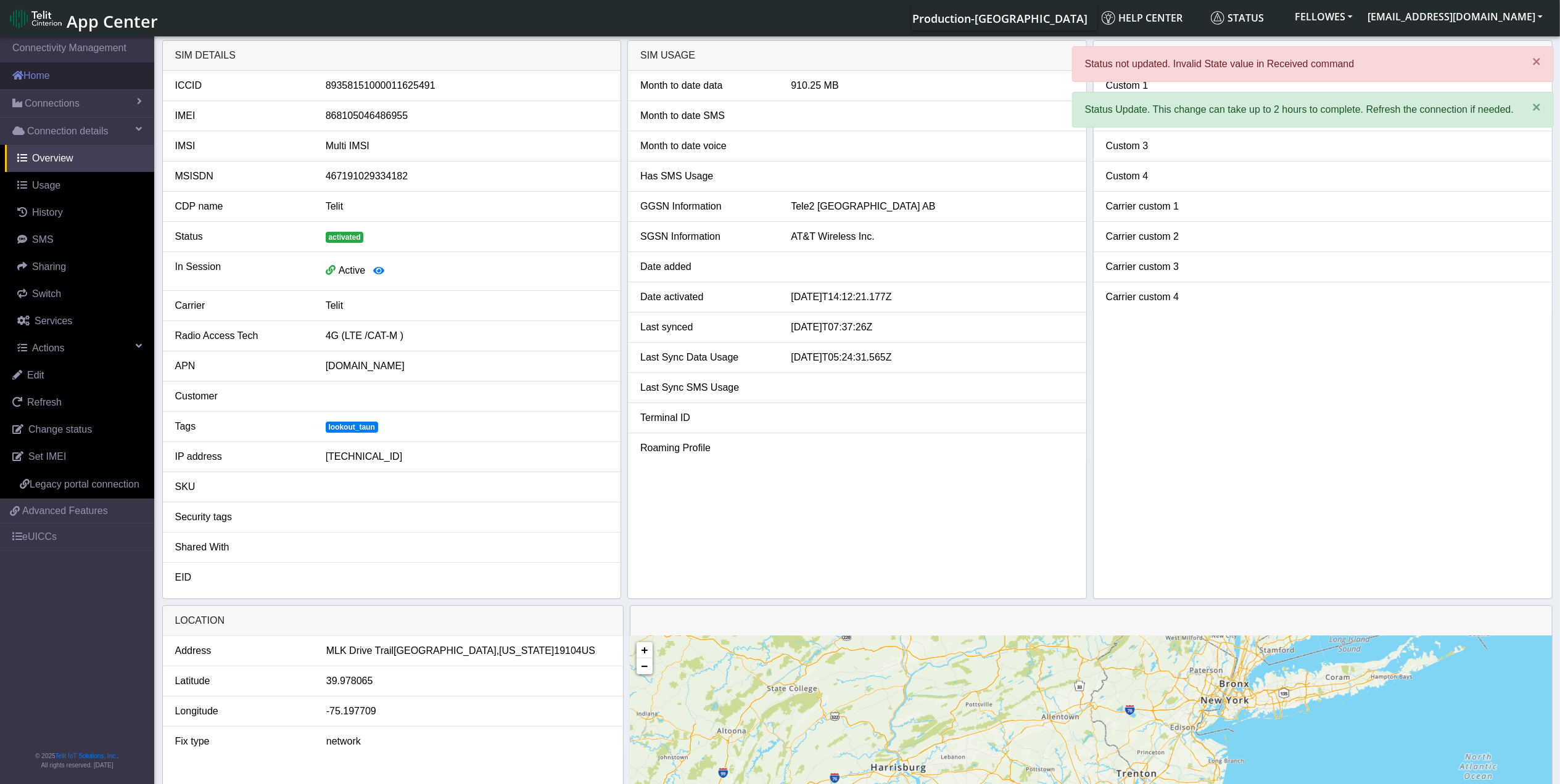
click at [69, 75] on link "Home" at bounding box center [77, 75] width 154 height 27
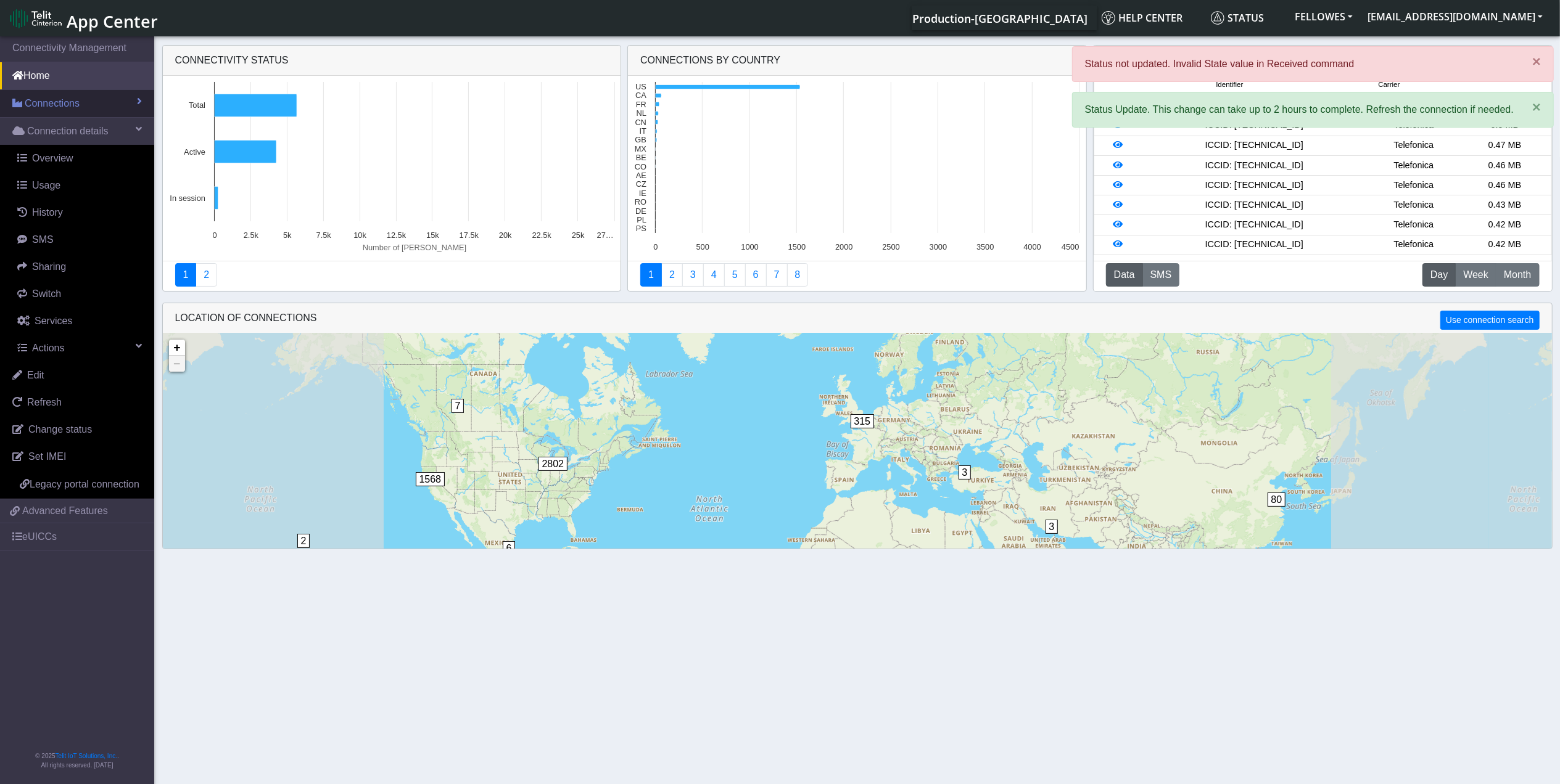
click at [92, 110] on div "Connectivity status Created with Highcharts 11.2.0 Number of sims 25373 ​ 25373…" at bounding box center [857, 297] width 1560 height 515
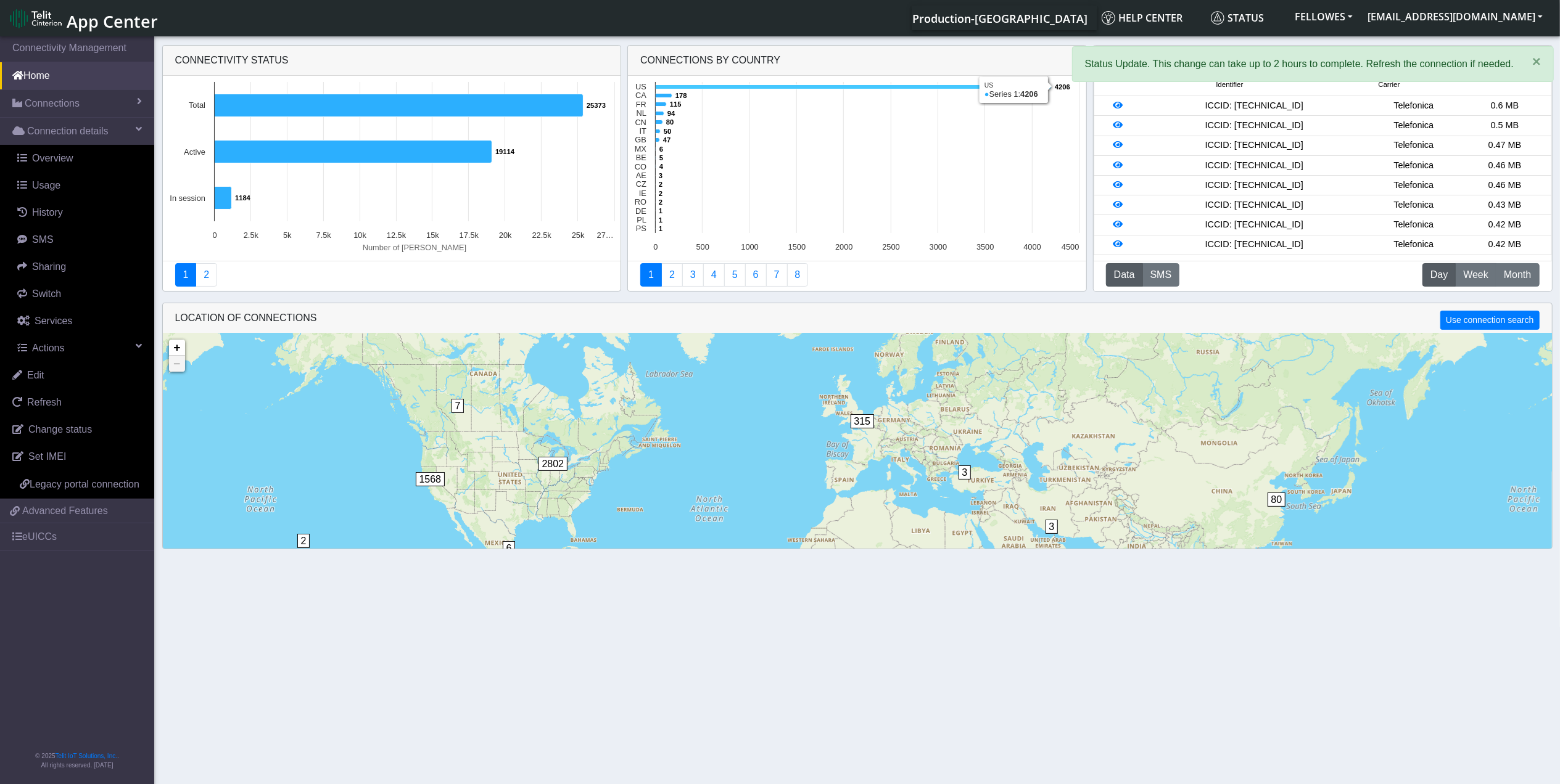
click at [767, 85] on icon at bounding box center [854, 87] width 396 height 4
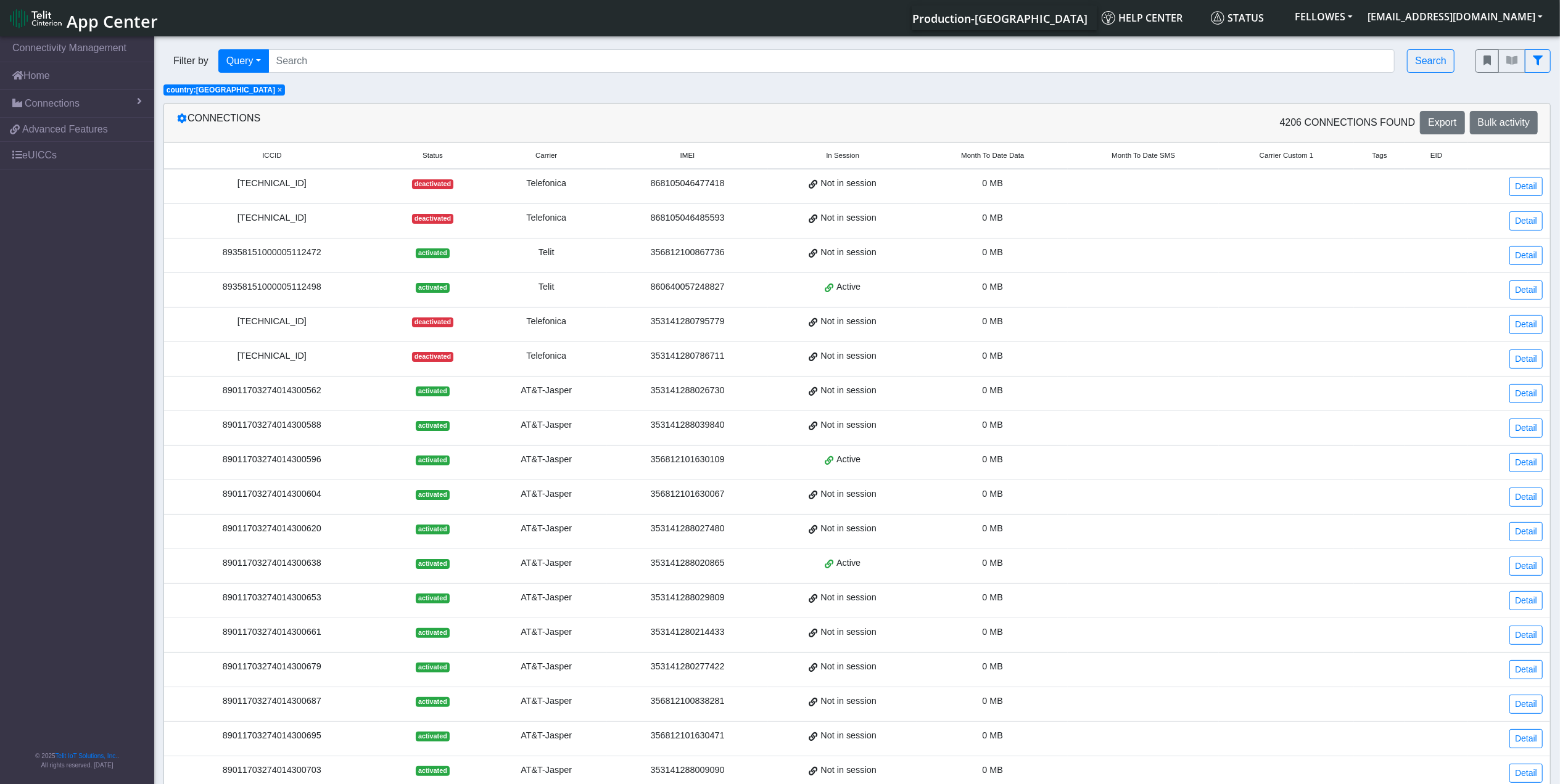
click at [1012, 157] on span "Month To Date Data" at bounding box center [992, 156] width 63 height 10
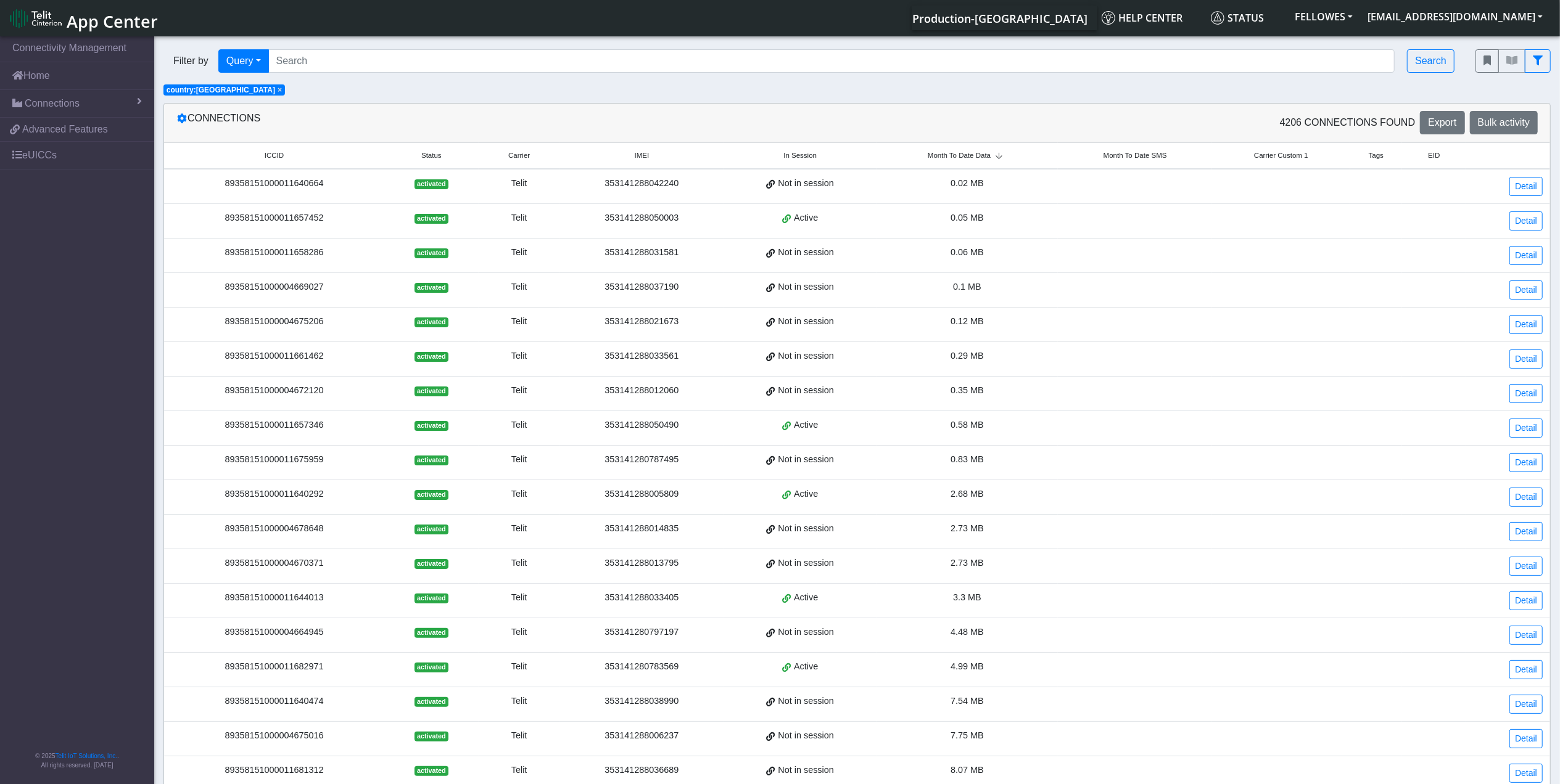
click at [979, 157] on span "Month To Date Data" at bounding box center [959, 156] width 63 height 10
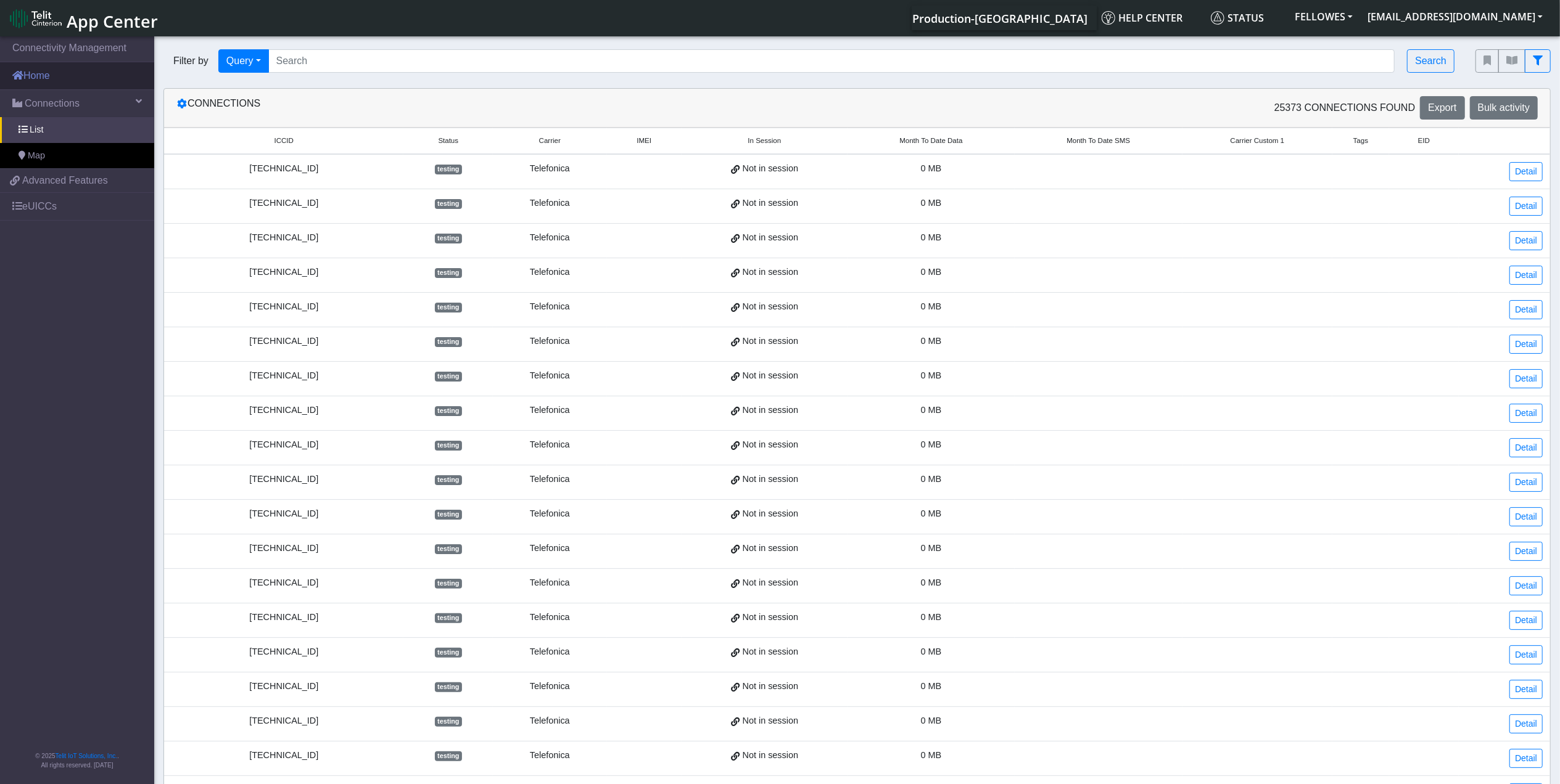
click at [92, 80] on link "Home" at bounding box center [77, 75] width 154 height 27
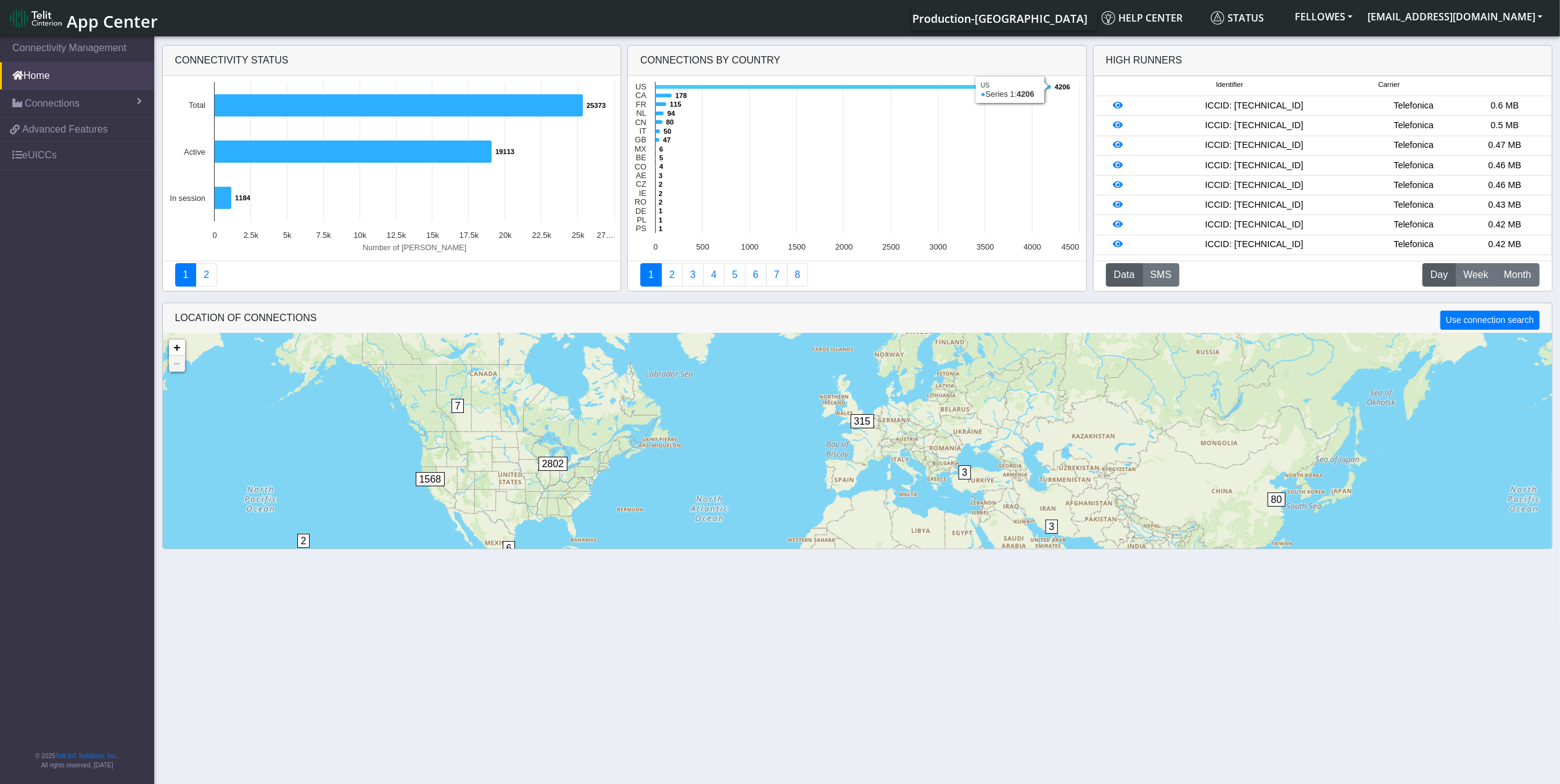
click at [667, 88] on icon at bounding box center [854, 87] width 396 height 4
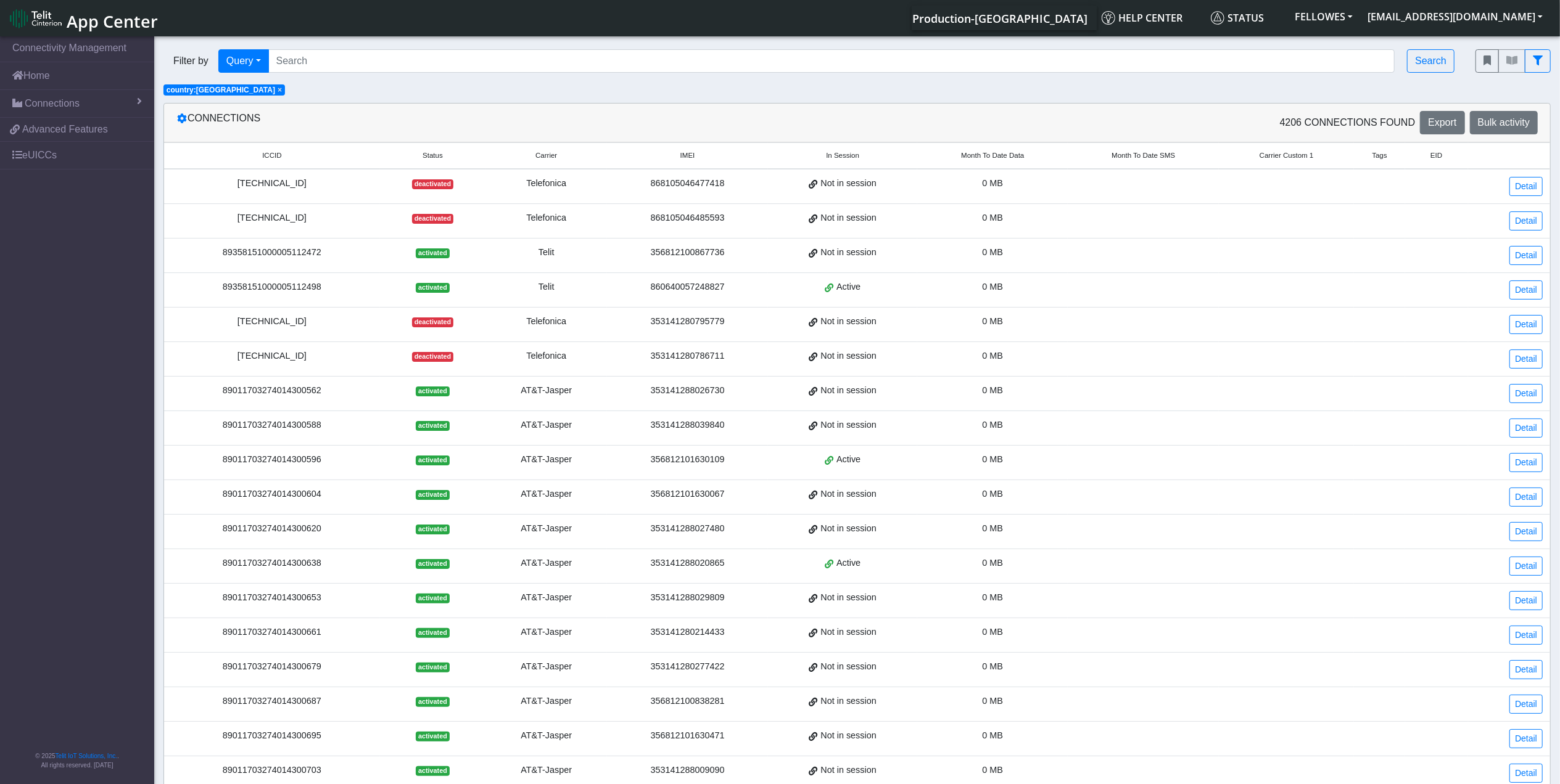
click at [1009, 161] on span "Month To Date Data" at bounding box center [992, 156] width 63 height 10
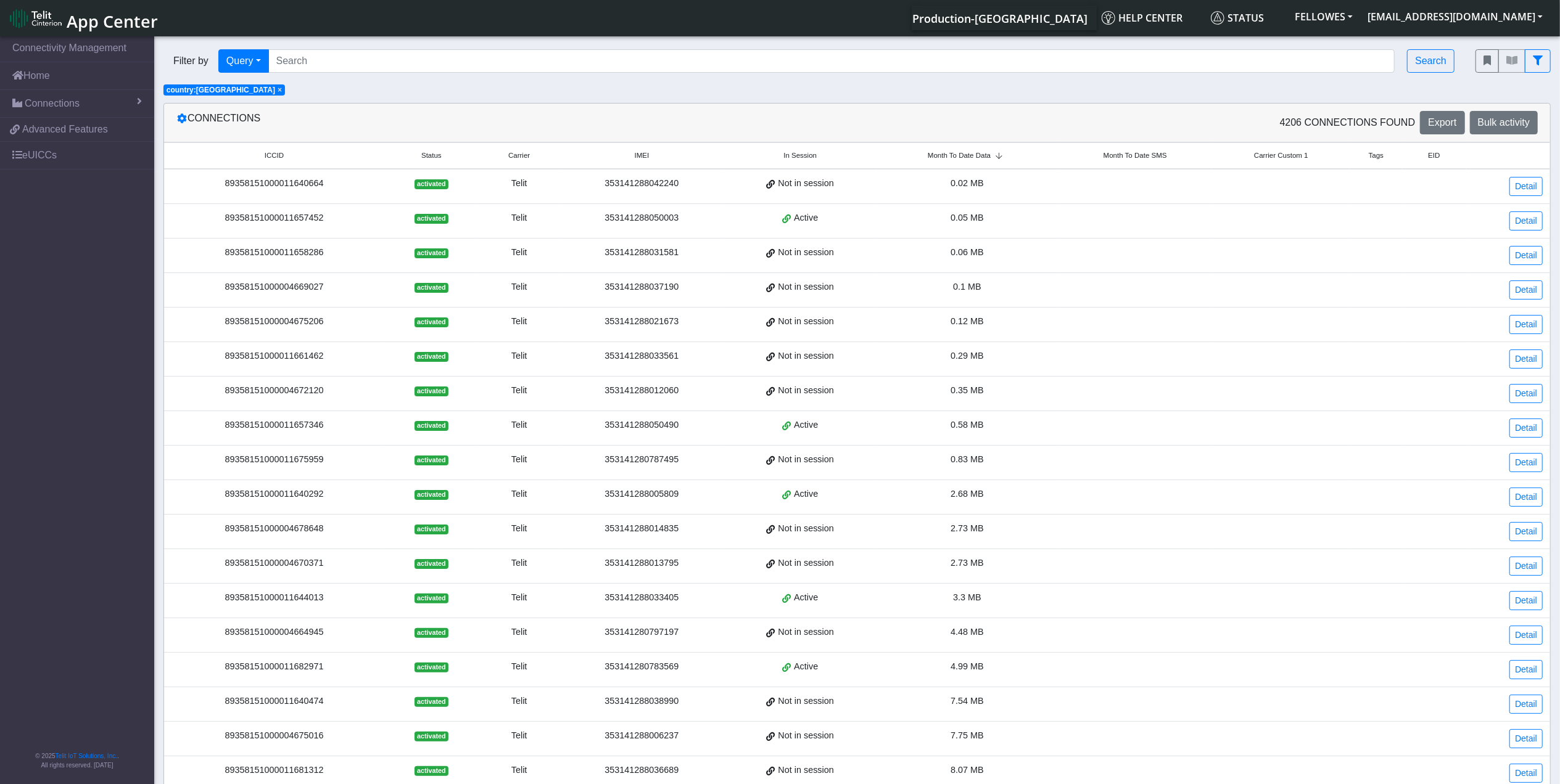
click at [972, 154] on span "Month To Date Data" at bounding box center [959, 156] width 63 height 10
